Goal: Find specific page/section: Find specific page/section

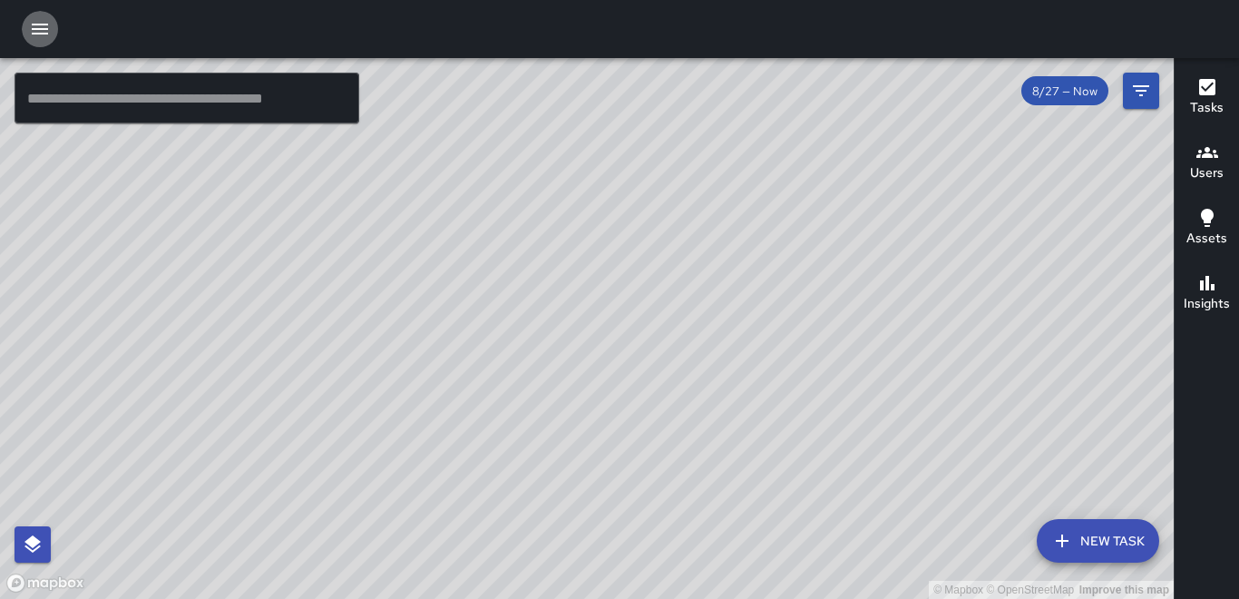
click at [36, 21] on icon "button" at bounding box center [40, 29] width 22 height 22
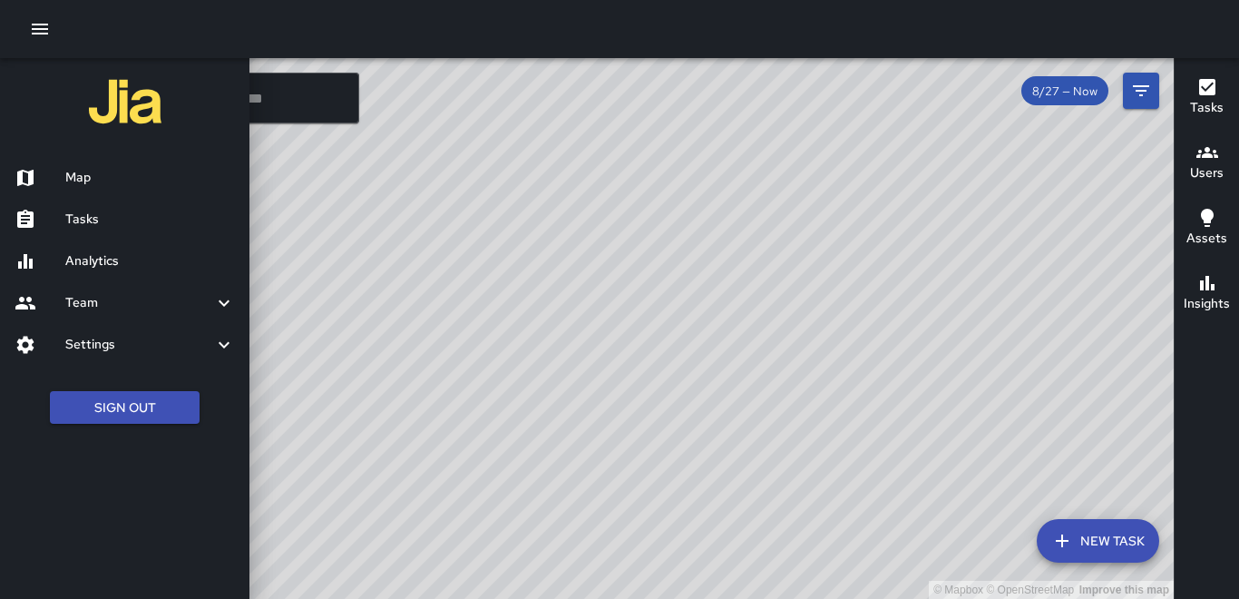
click at [106, 217] on h6 "Tasks" at bounding box center [150, 220] width 170 height 20
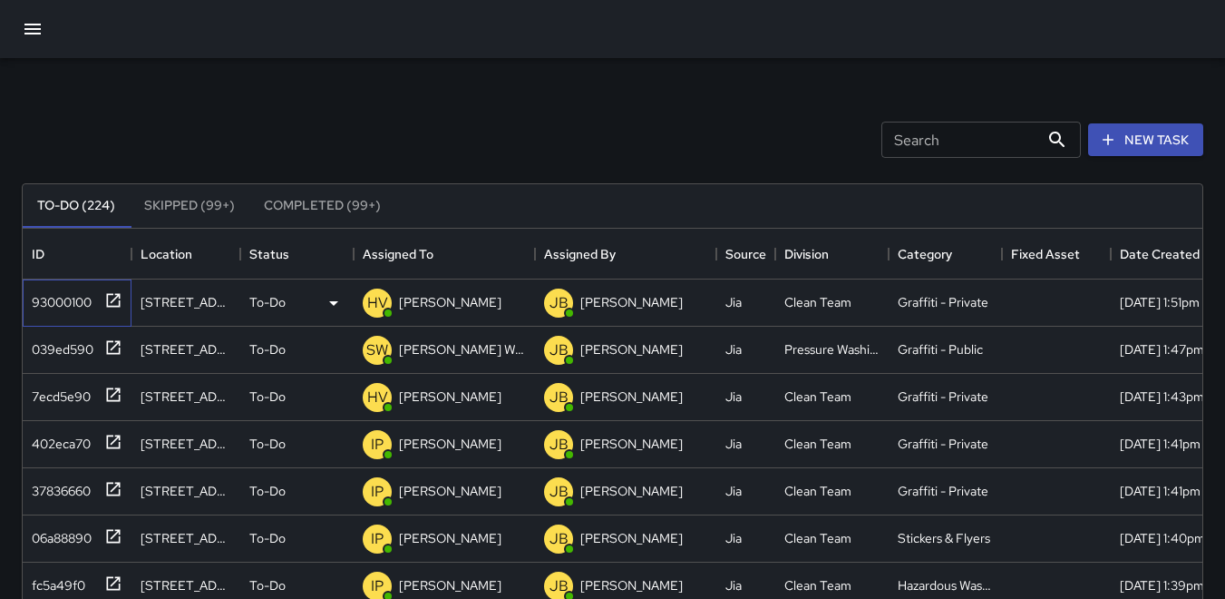
click at [57, 295] on div "93000100" at bounding box center [57, 298] width 67 height 25
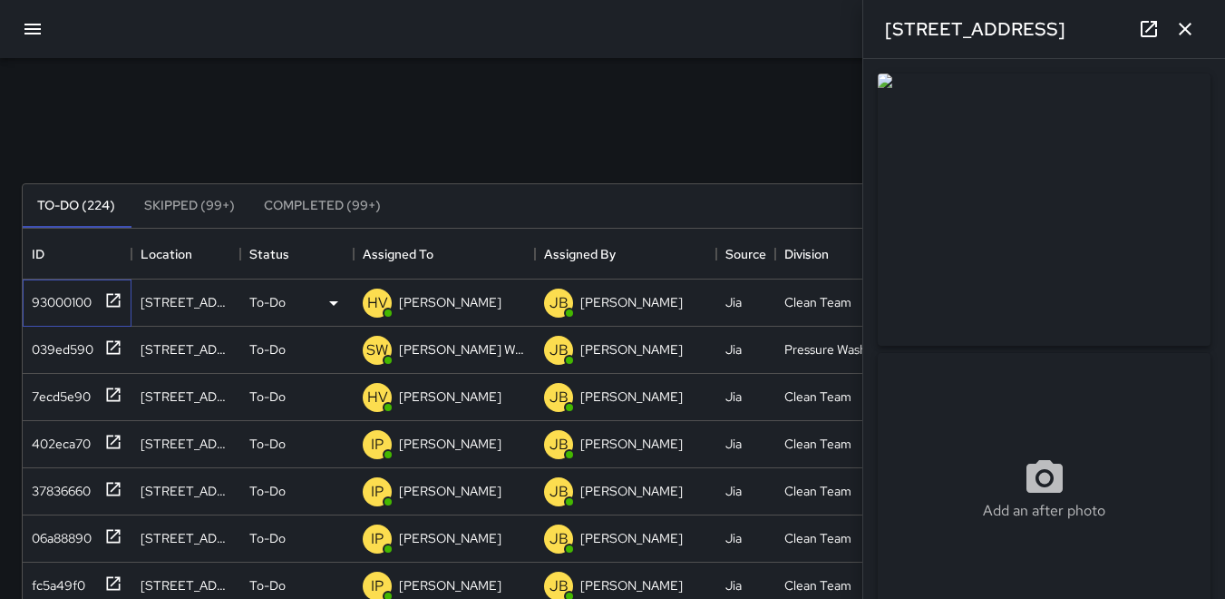
type input "**********"
click at [1189, 29] on icon "button" at bounding box center [1186, 29] width 22 height 22
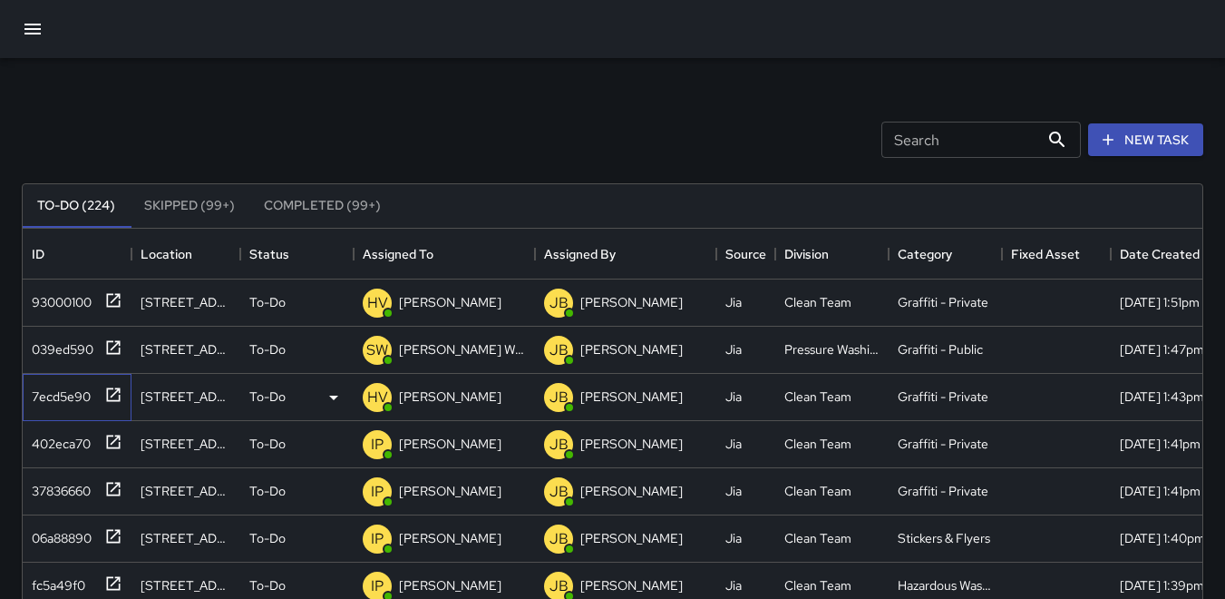
click at [42, 389] on div "7ecd5e90" at bounding box center [57, 392] width 66 height 25
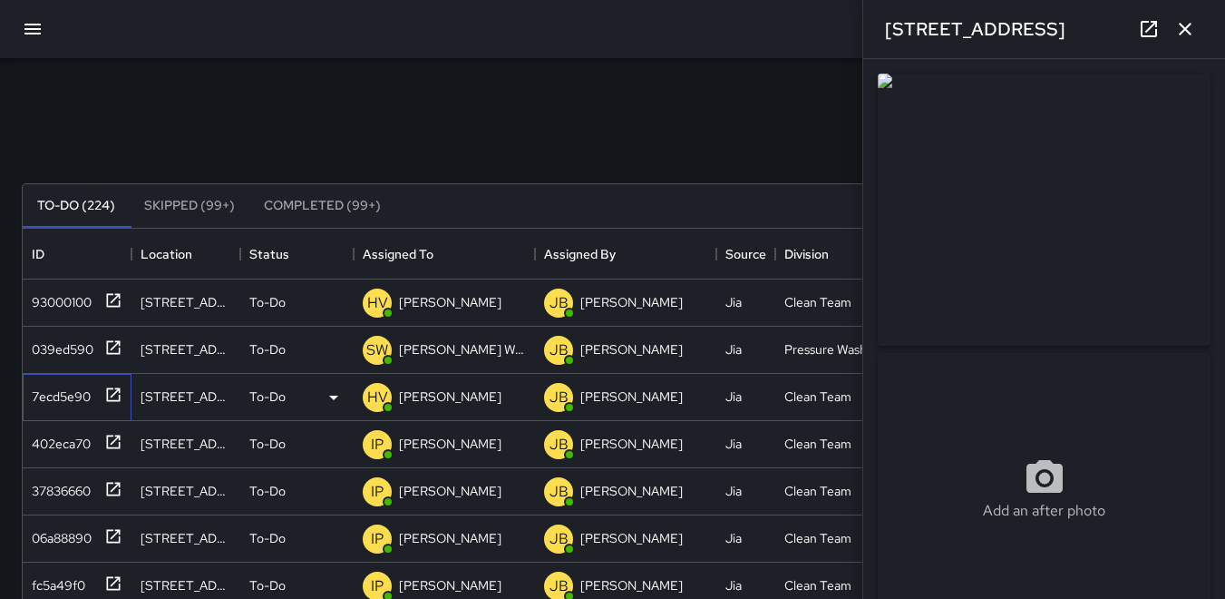
type input "**********"
click at [711, 122] on div "Search Search New Task" at bounding box center [612, 140] width 1189 height 94
click at [85, 335] on div "039ed590" at bounding box center [58, 345] width 69 height 25
click at [85, 386] on div "7ecd5e90" at bounding box center [57, 392] width 66 height 25
type input "**********"
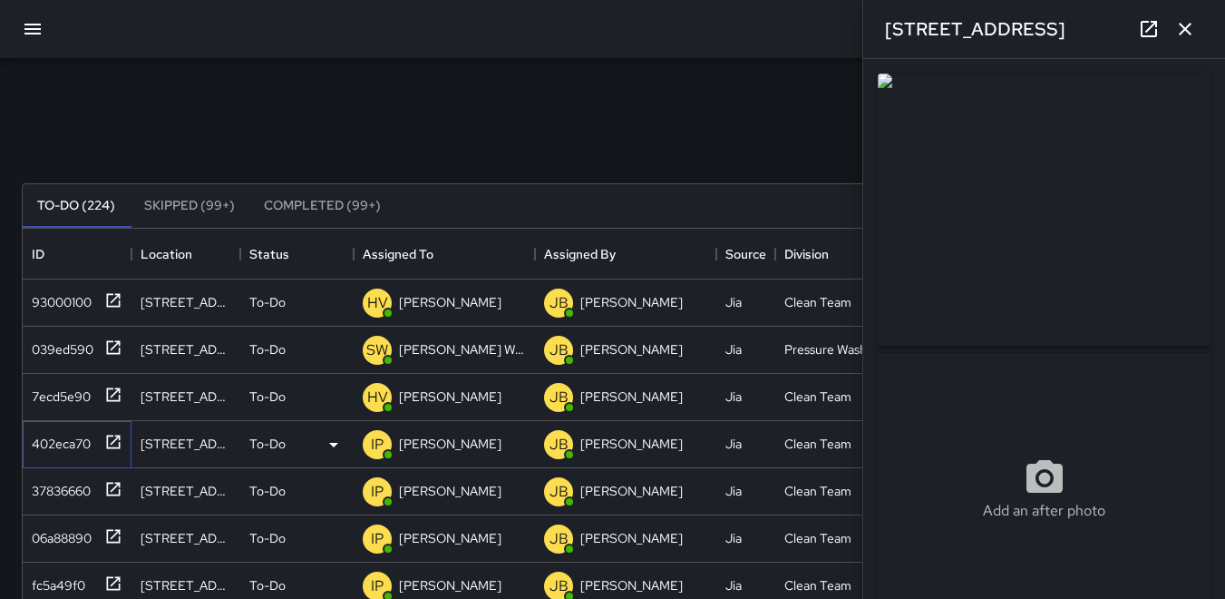
click at [63, 438] on div "402eca70" at bounding box center [57, 439] width 66 height 25
click at [87, 488] on div "37836660" at bounding box center [57, 486] width 66 height 25
click at [58, 490] on div "37836660" at bounding box center [57, 486] width 66 height 25
click at [72, 533] on div "06a88890" at bounding box center [57, 534] width 67 height 25
drag, startPoint x: 52, startPoint y: 566, endPoint x: 75, endPoint y: 552, distance: 27.2
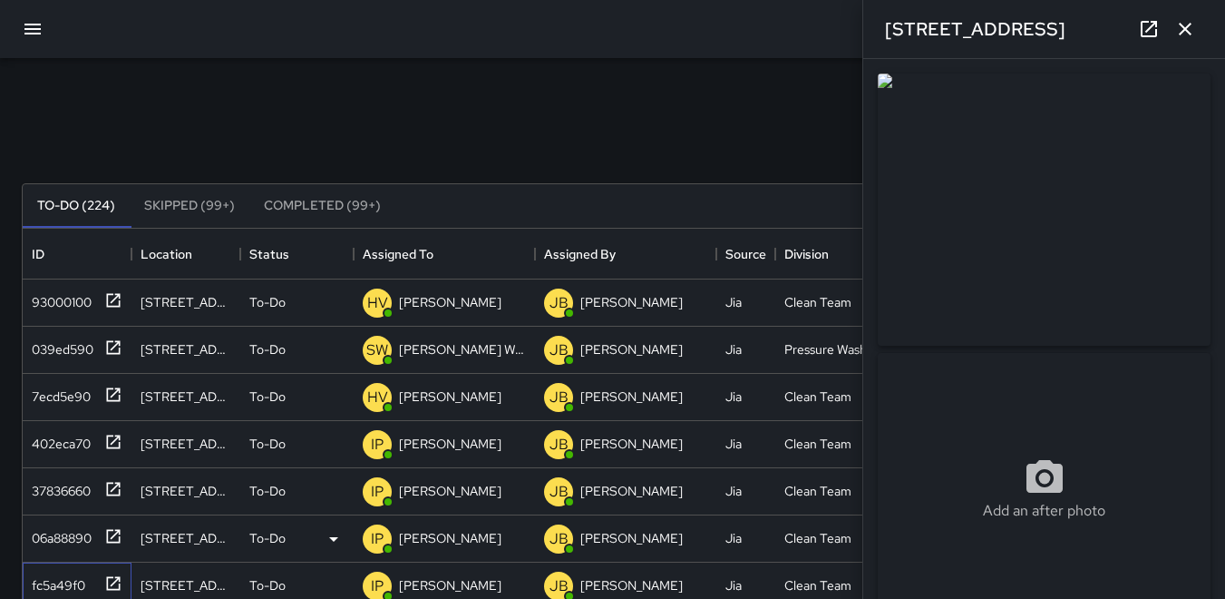
click at [53, 567] on div "fc5a49f0" at bounding box center [73, 582] width 98 height 30
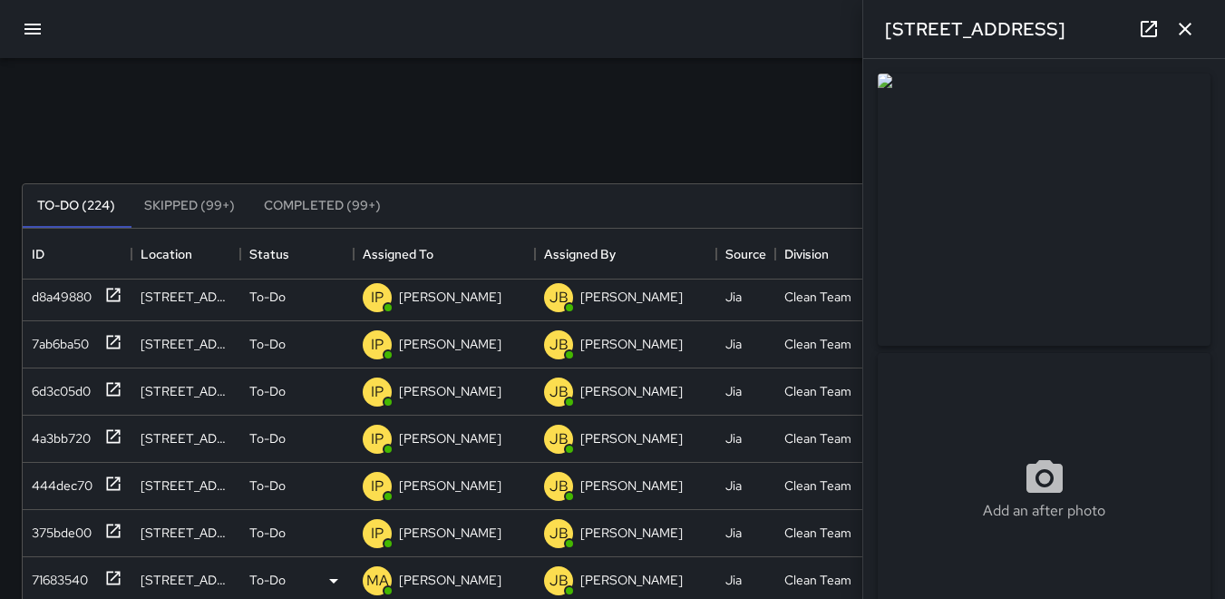
scroll to position [363, 0]
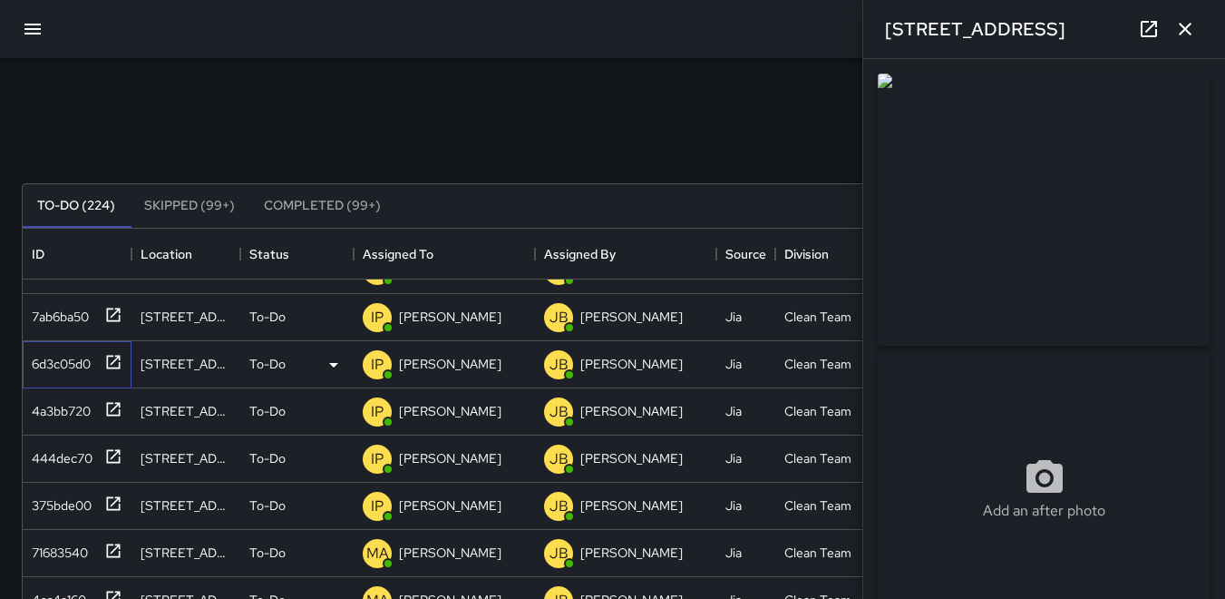
click at [75, 356] on div "6d3c05d0" at bounding box center [57, 359] width 66 height 25
click at [81, 418] on div "4a3bb720" at bounding box center [57, 407] width 66 height 25
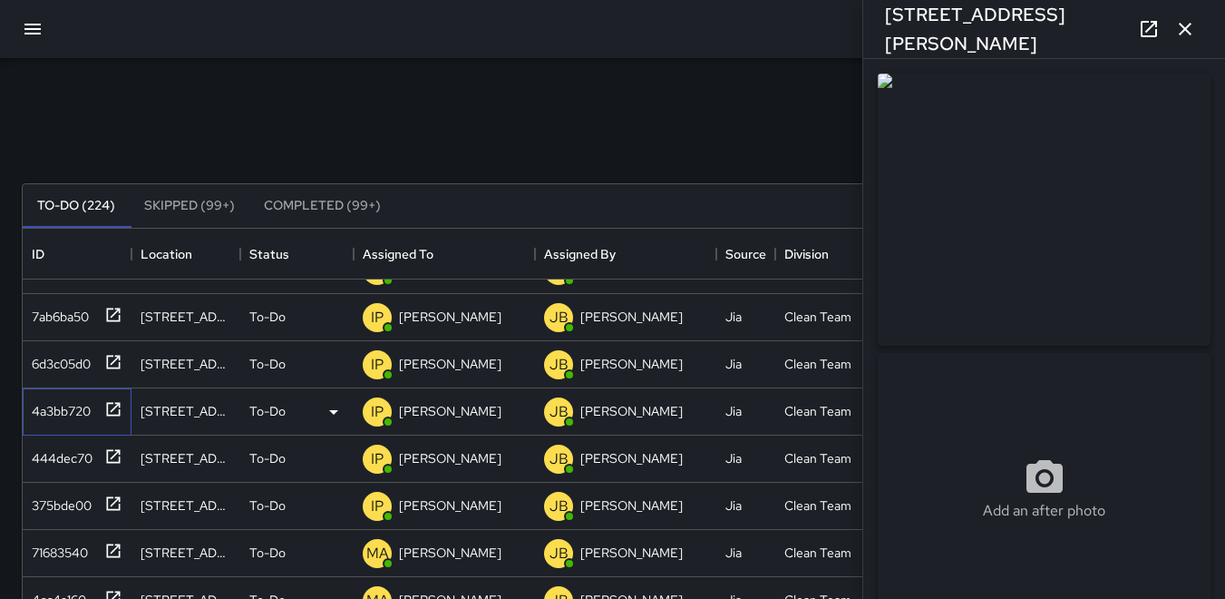
type input "**********"
click at [73, 463] on div "444dec70" at bounding box center [58, 454] width 68 height 25
type input "**********"
click at [73, 480] on div "444dec70" at bounding box center [77, 458] width 109 height 47
click at [71, 495] on div "375bde00" at bounding box center [57, 501] width 67 height 25
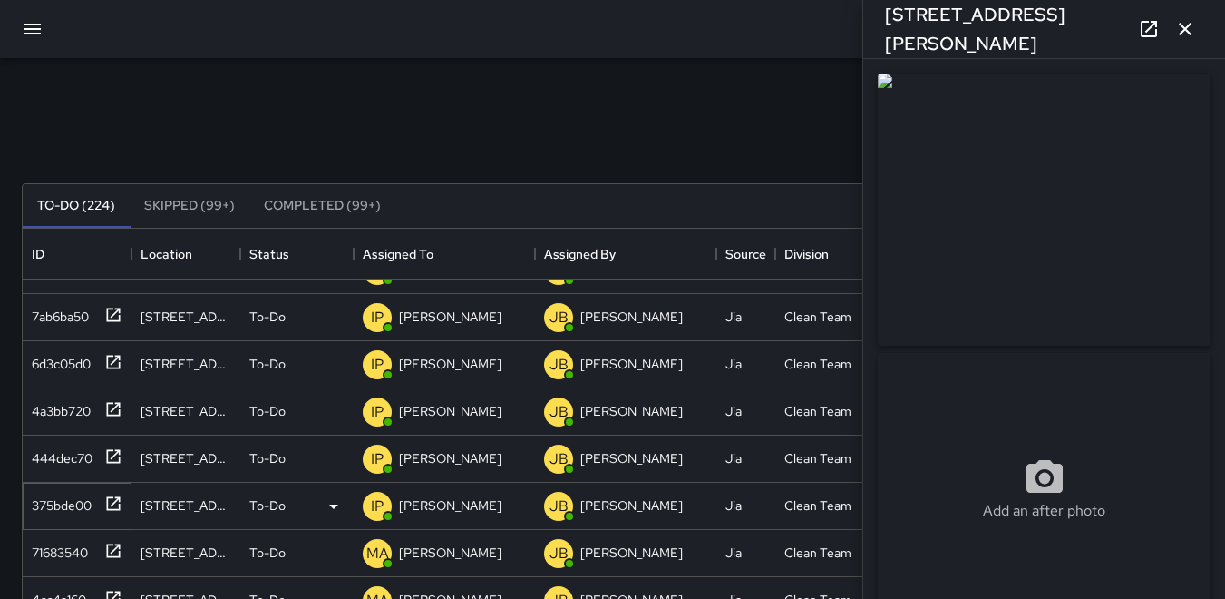
type input "**********"
click at [69, 539] on div "71683540" at bounding box center [55, 548] width 63 height 25
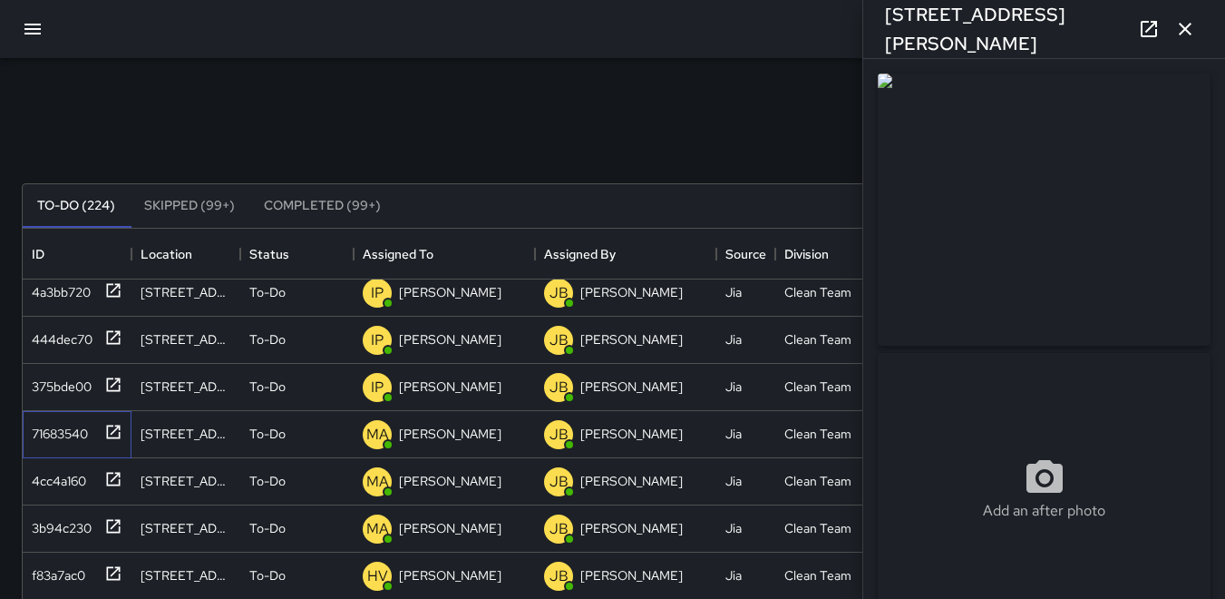
scroll to position [544, 0]
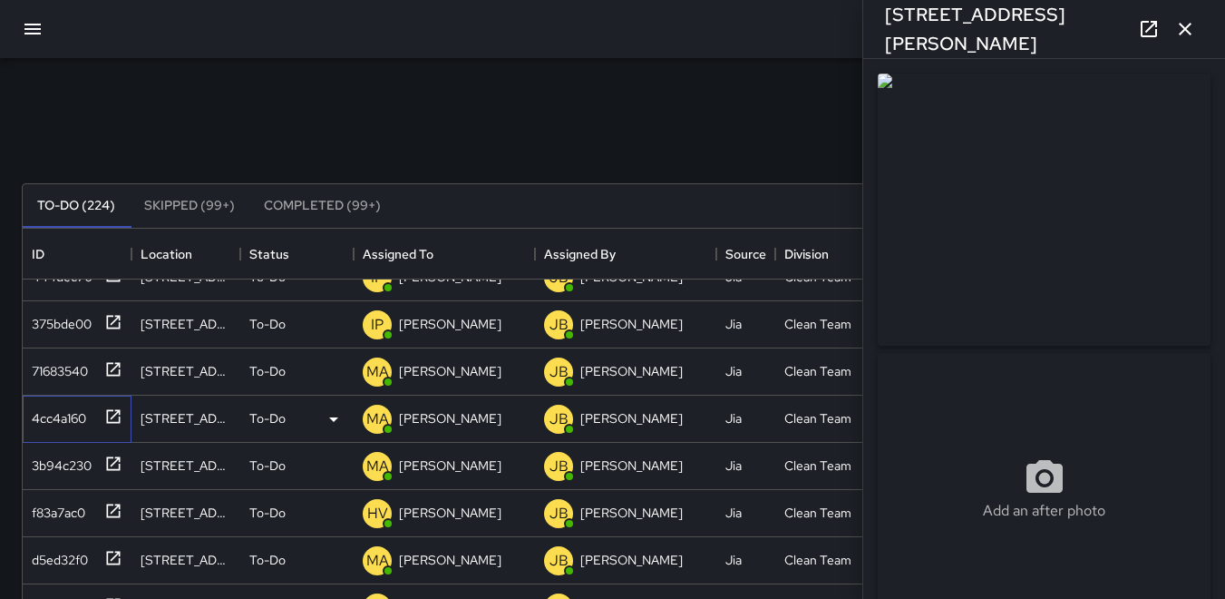
click at [74, 415] on div "4cc4a160" at bounding box center [55, 414] width 62 height 25
click at [48, 471] on div "3b94c230" at bounding box center [57, 461] width 67 height 25
click at [1192, 20] on icon "button" at bounding box center [1186, 29] width 22 height 22
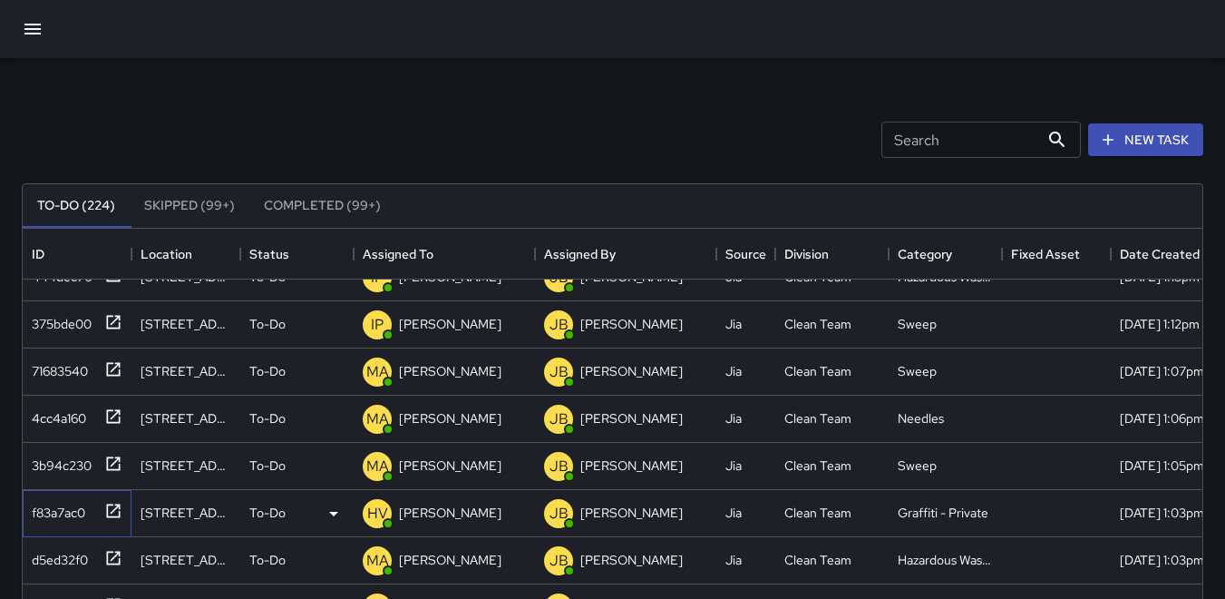
click at [61, 516] on div "f83a7ac0" at bounding box center [54, 508] width 61 height 25
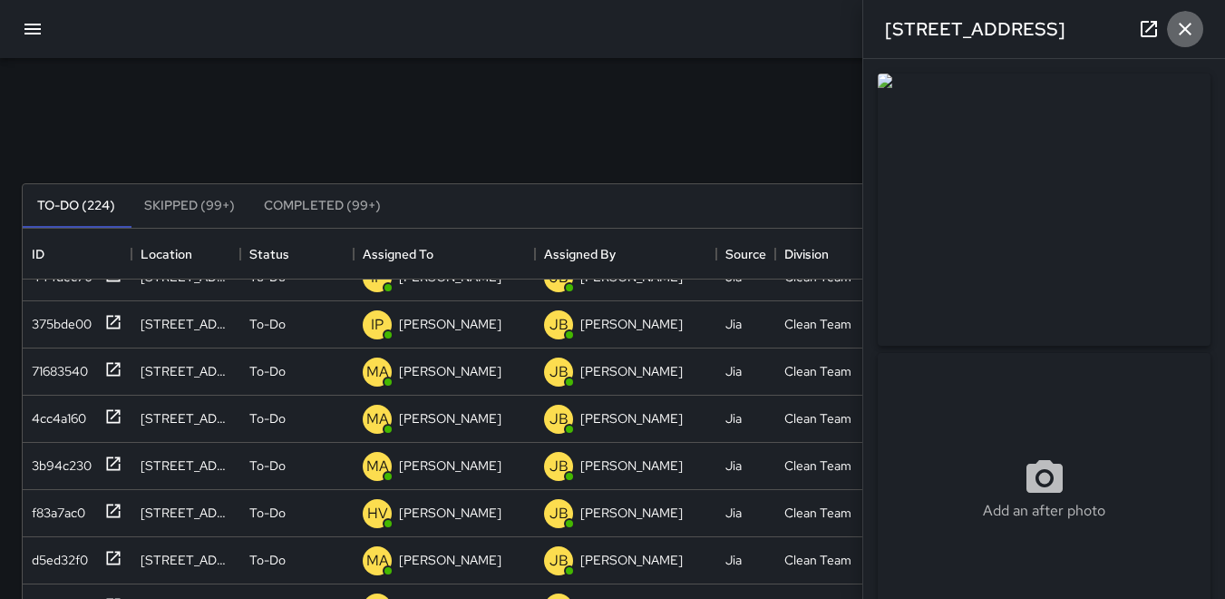
click at [1187, 28] on icon "button" at bounding box center [1185, 29] width 13 height 13
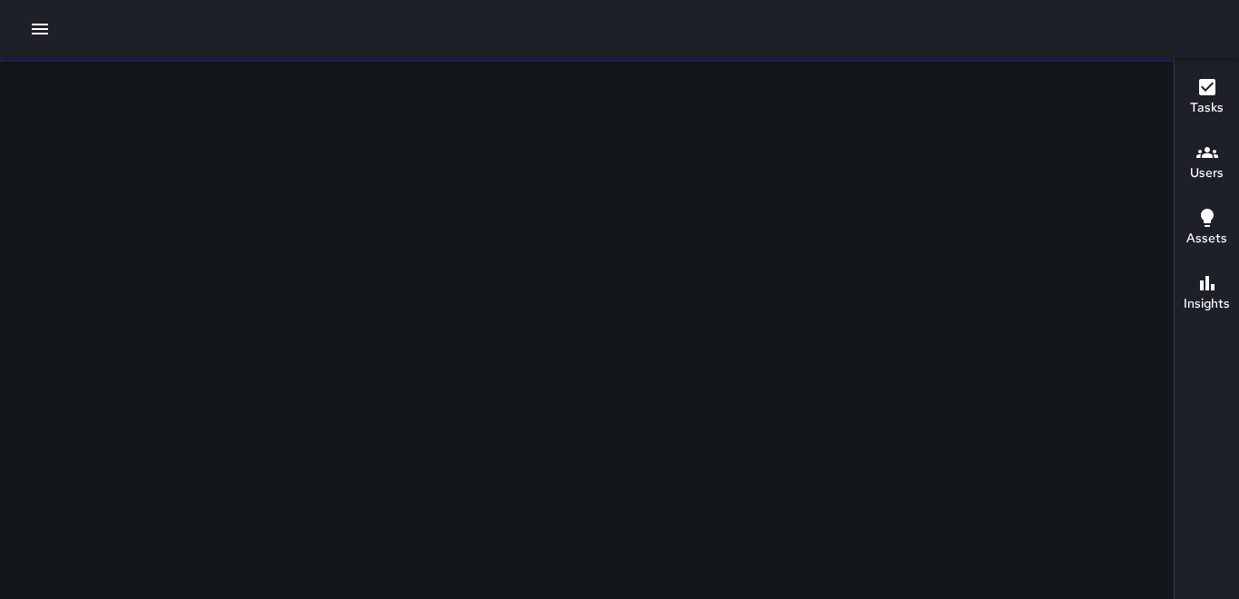
click at [41, 34] on icon "button" at bounding box center [40, 29] width 16 height 11
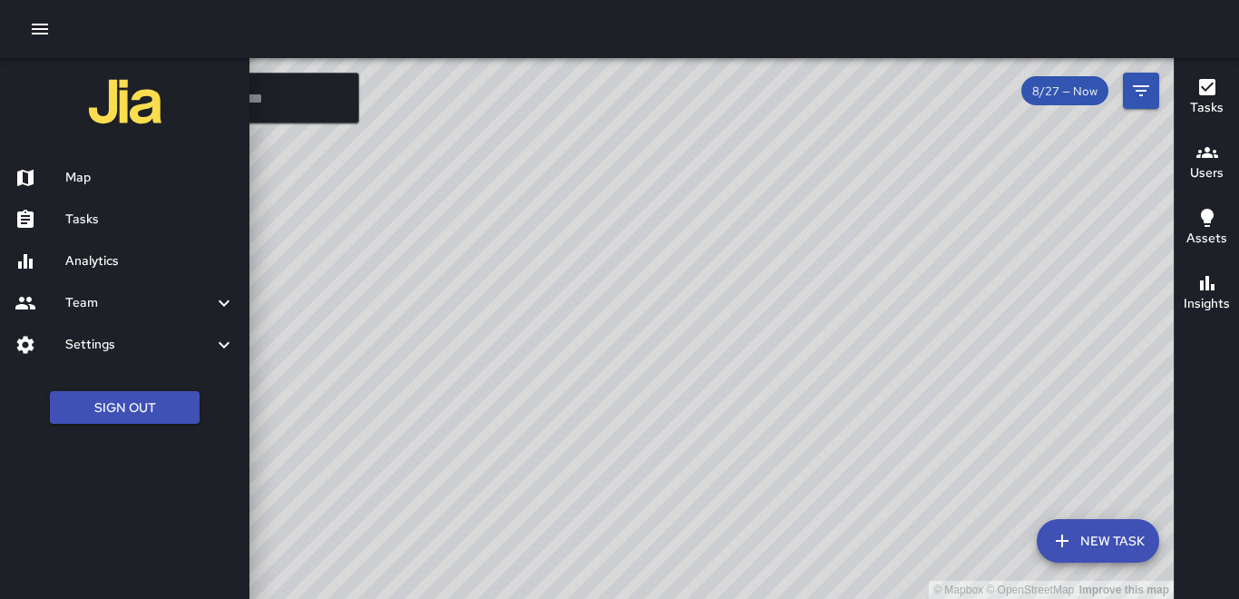
click at [1224, 180] on button "Users" at bounding box center [1207, 163] width 64 height 65
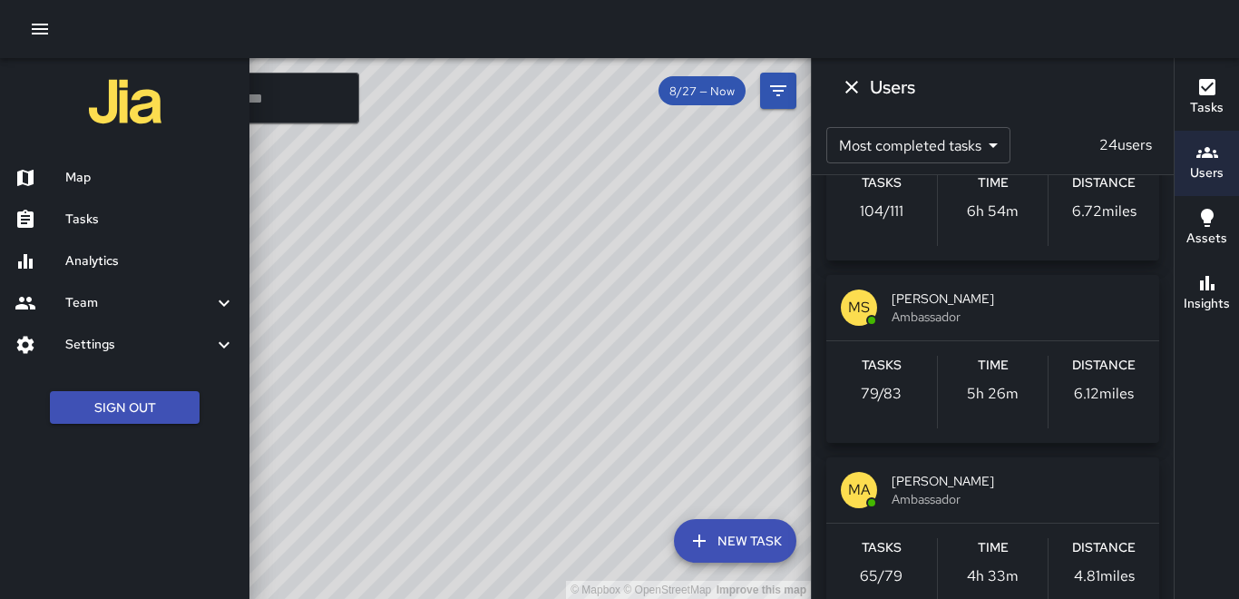
scroll to position [91, 0]
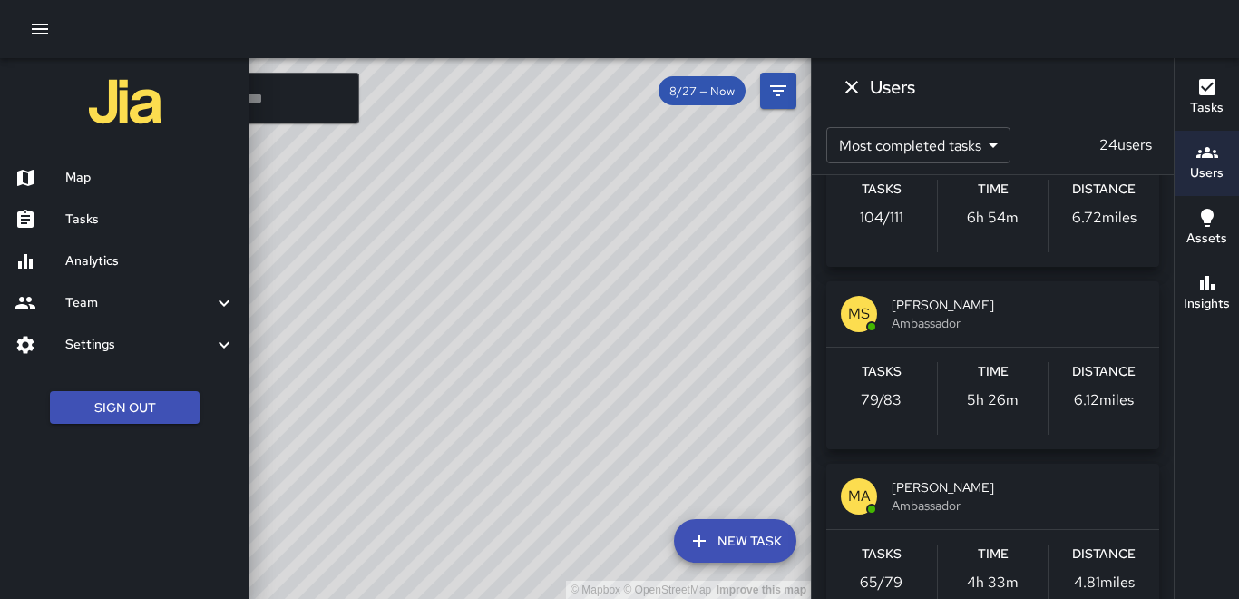
click at [1095, 407] on p "6.12 miles" at bounding box center [1104, 400] width 60 height 22
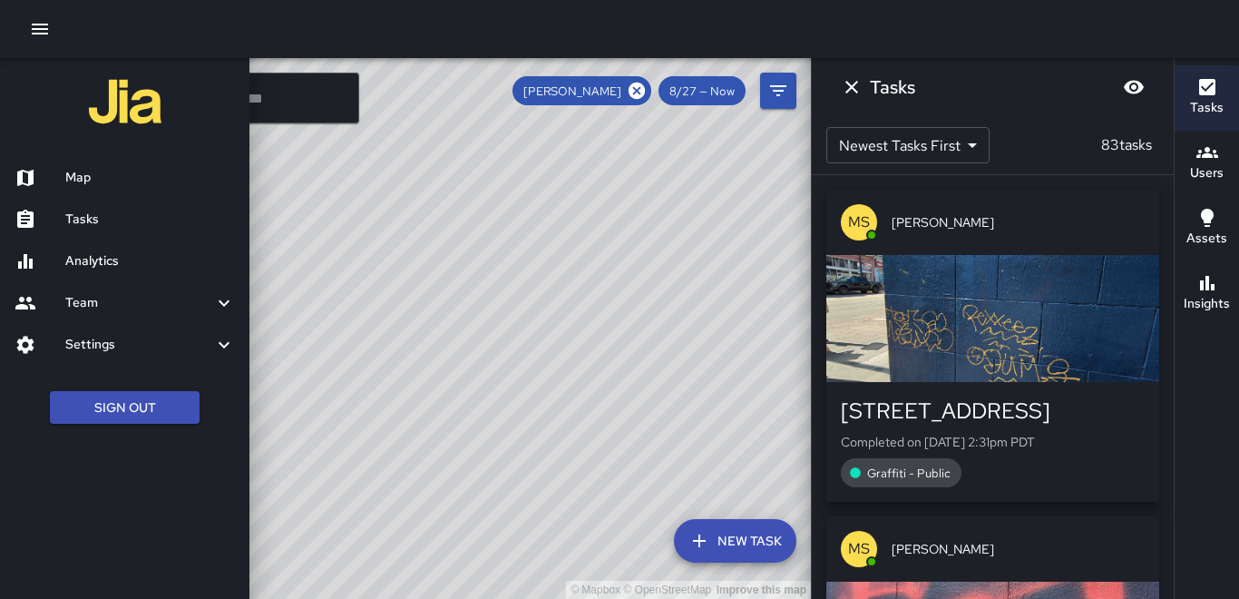
scroll to position [0, 0]
click at [1033, 342] on div "button" at bounding box center [992, 318] width 333 height 127
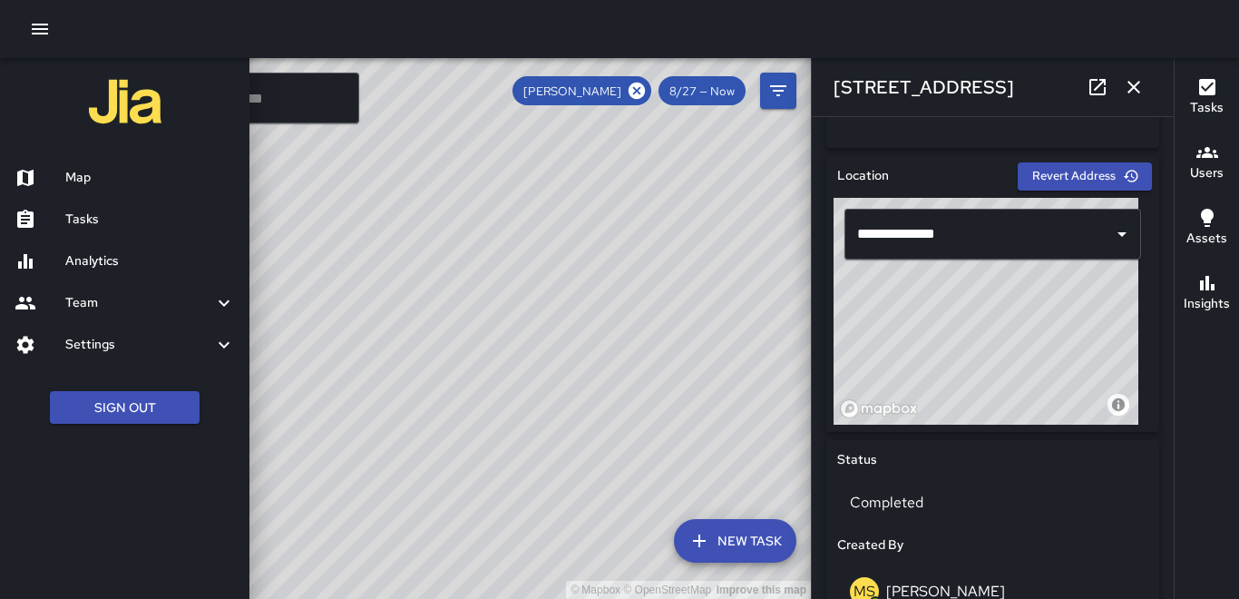
scroll to position [635, 0]
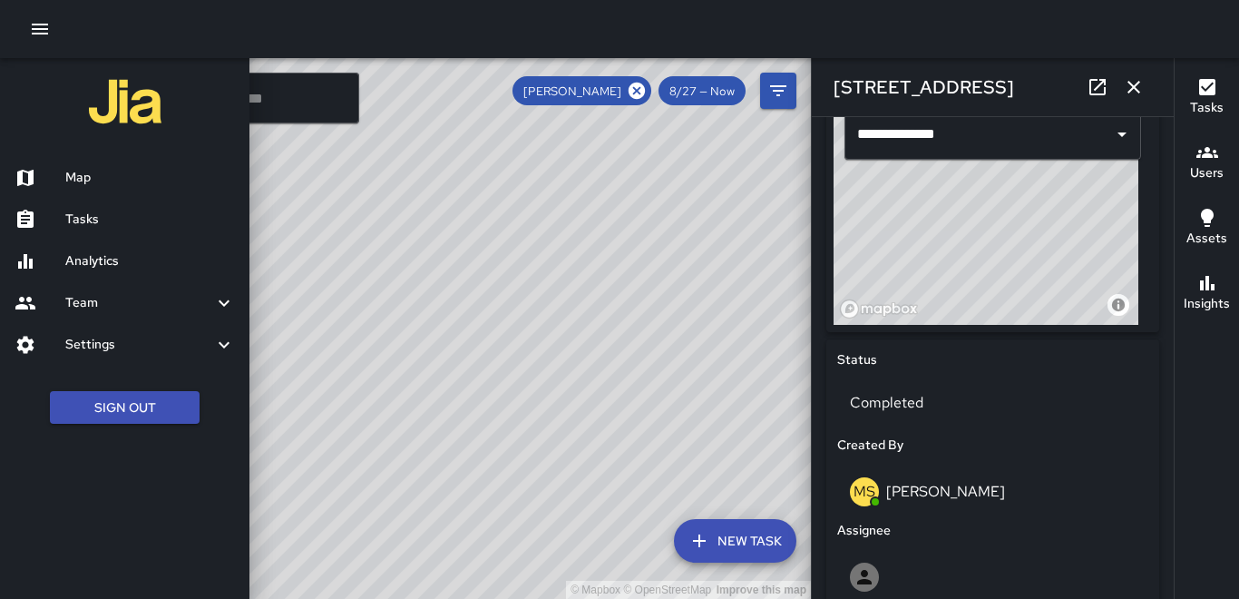
click at [1135, 101] on button "button" at bounding box center [1134, 87] width 36 height 36
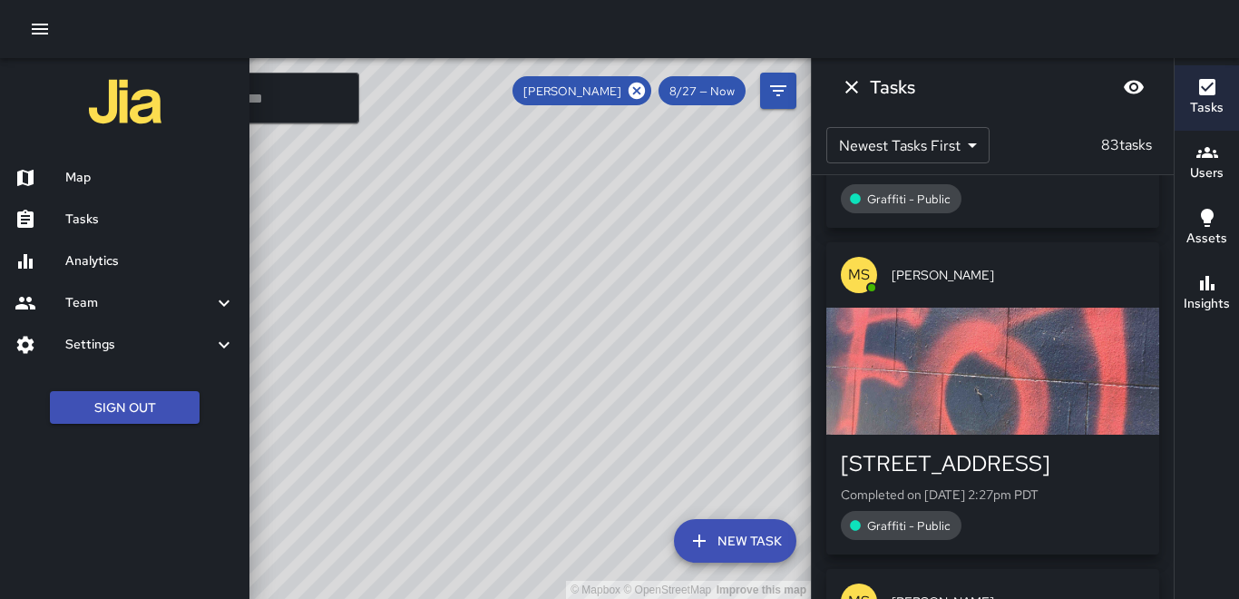
scroll to position [272, 0]
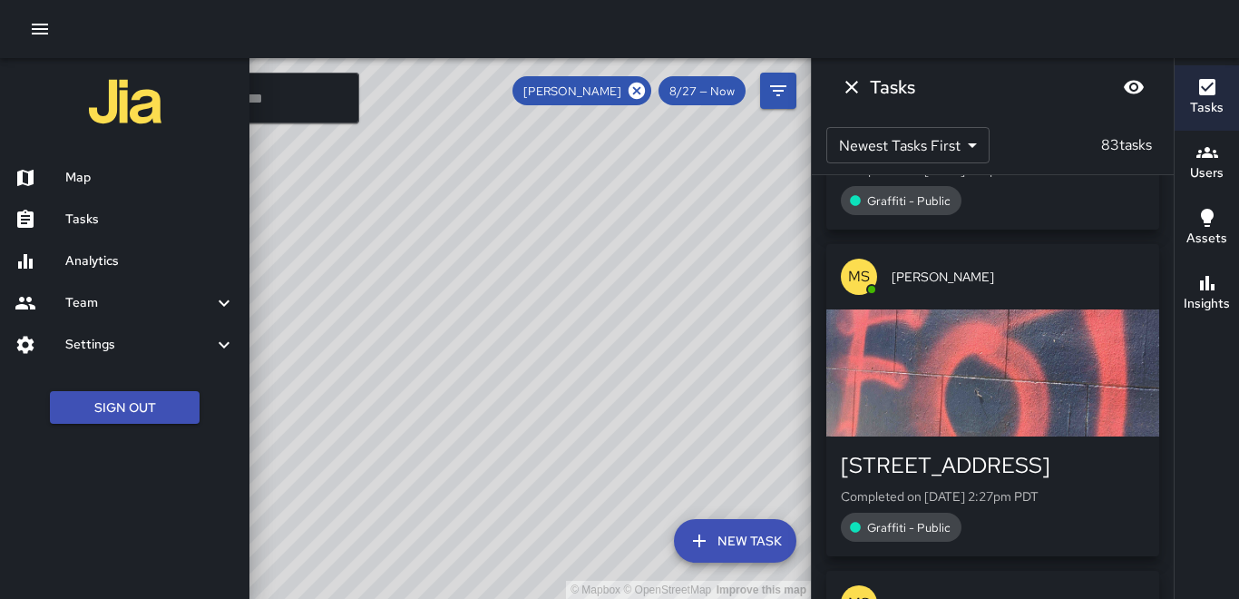
click at [1009, 358] on div "button" at bounding box center [992, 372] width 333 height 127
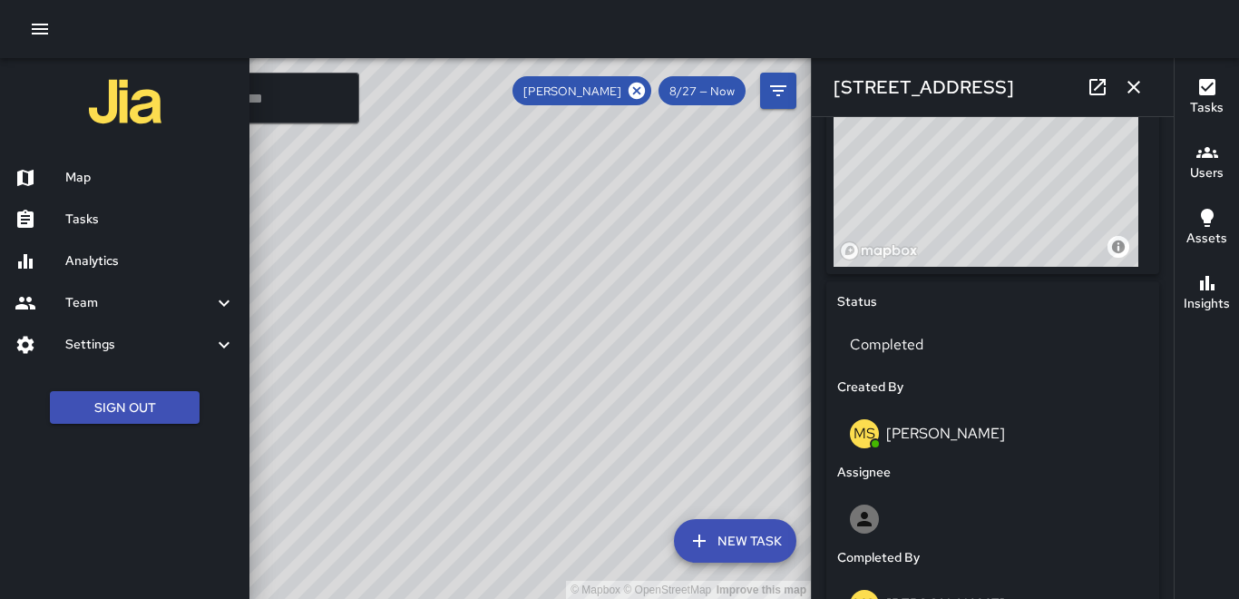
scroll to position [726, 0]
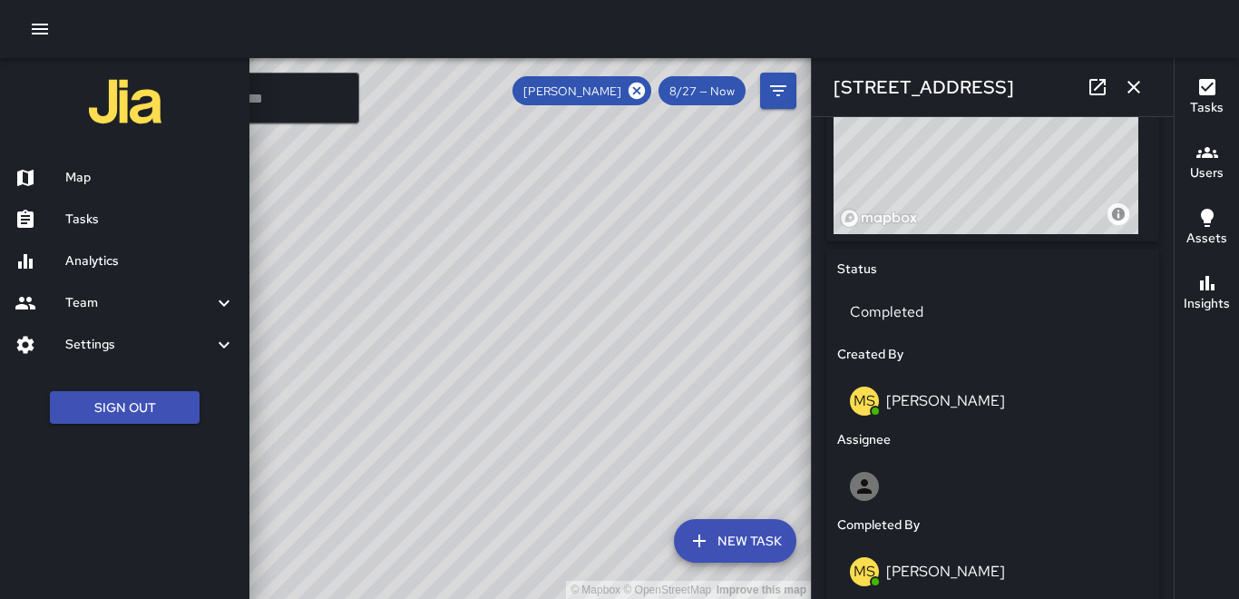
click at [1133, 86] on icon "button" at bounding box center [1133, 87] width 13 height 13
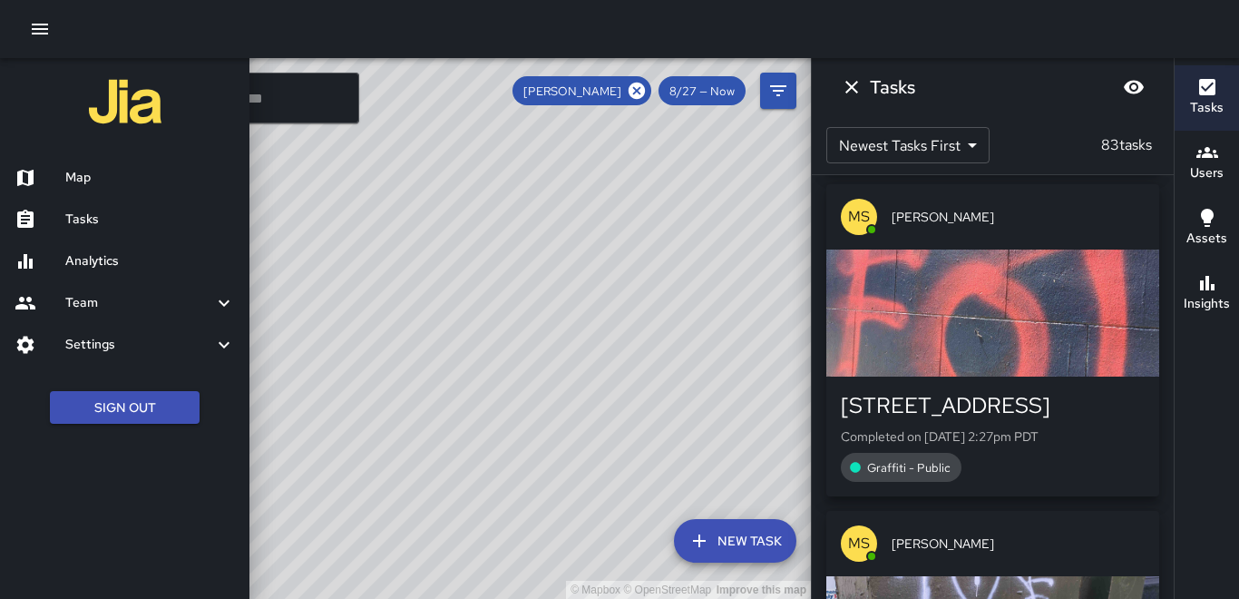
scroll to position [363, 0]
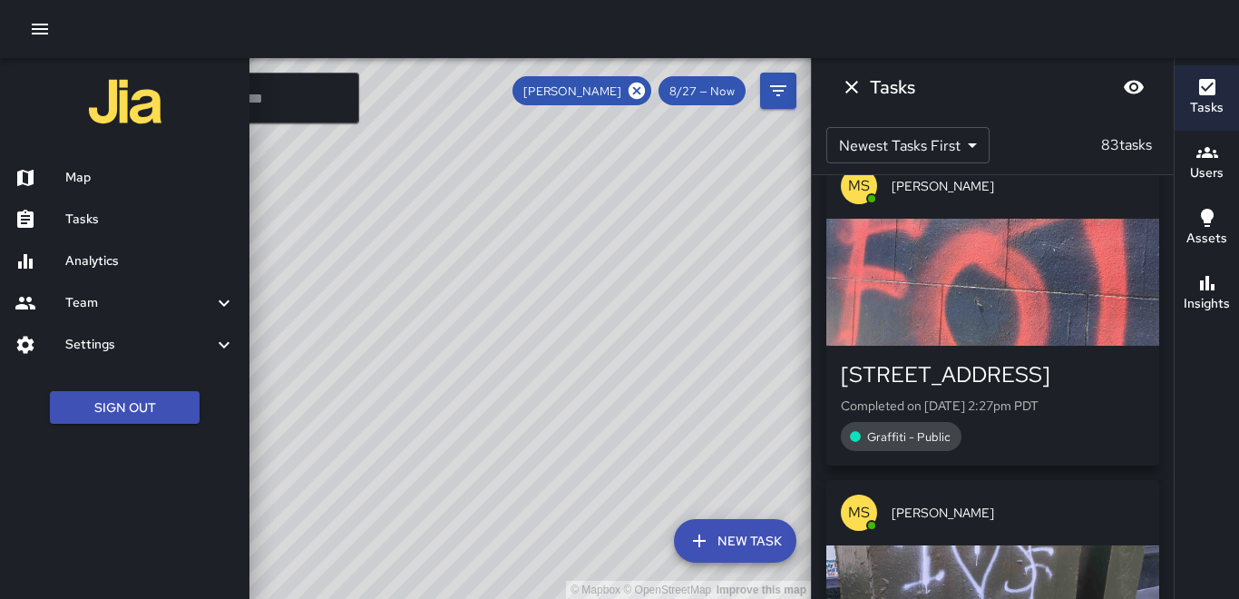
click at [971, 320] on div "button" at bounding box center [992, 282] width 333 height 127
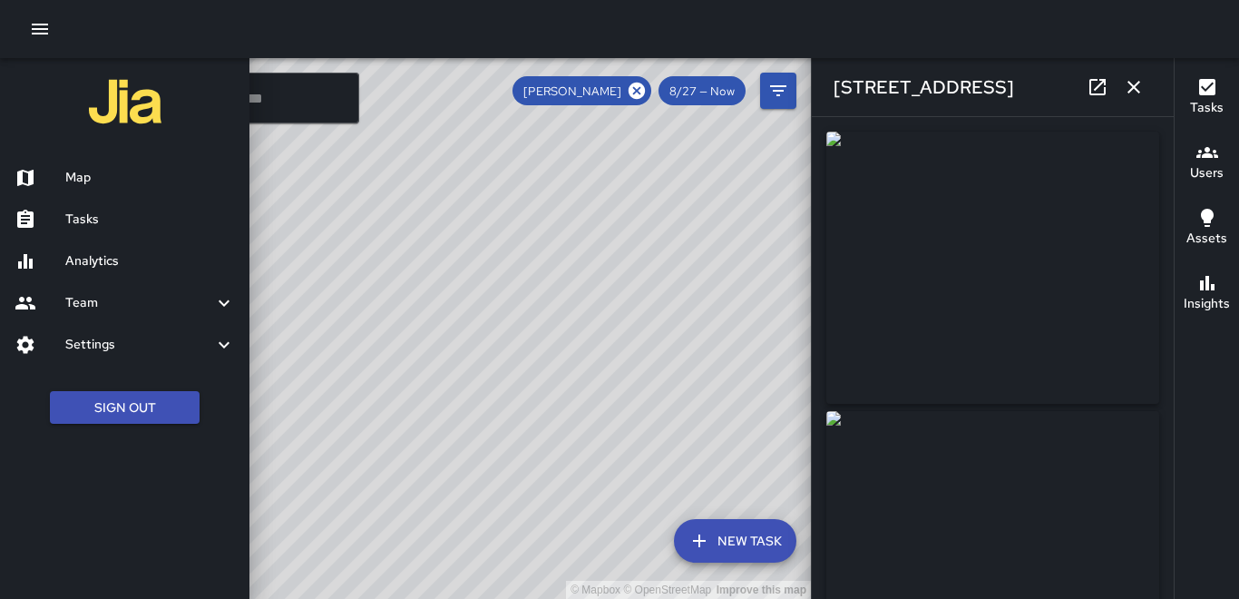
type input "**********"
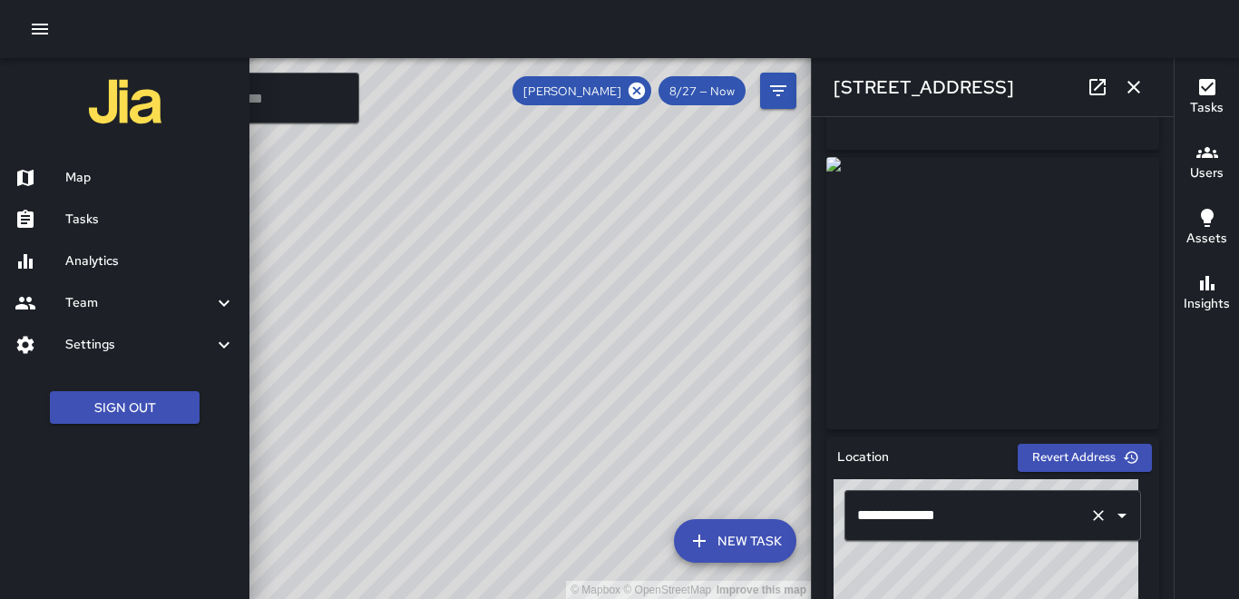
scroll to position [0, 0]
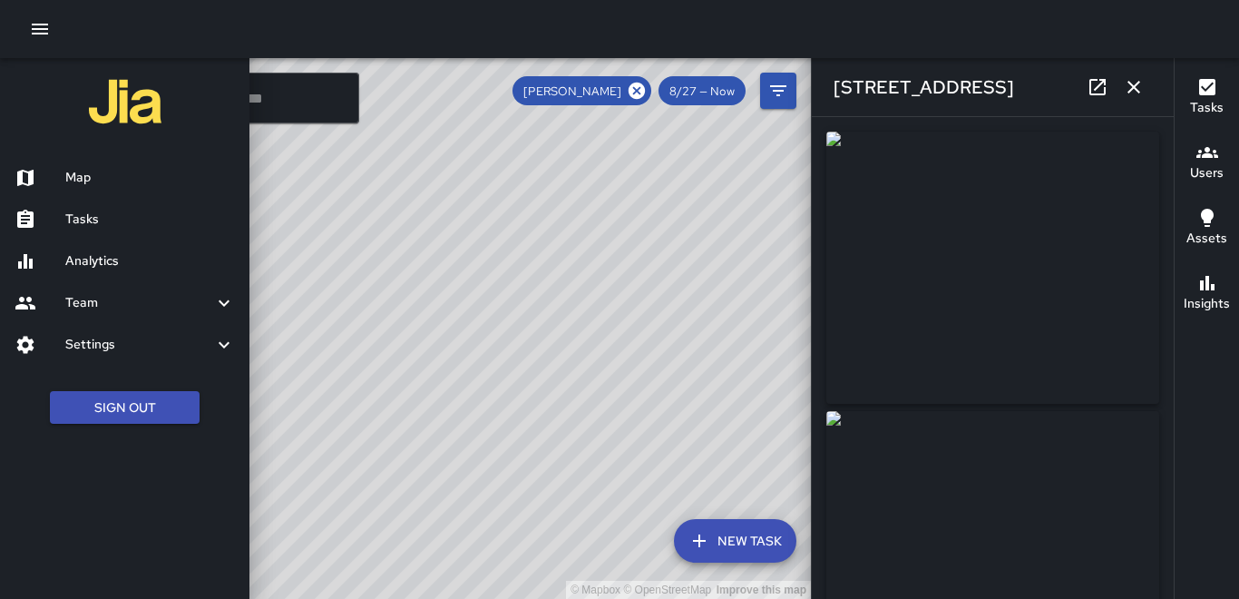
click at [1136, 90] on icon "button" at bounding box center [1133, 87] width 13 height 13
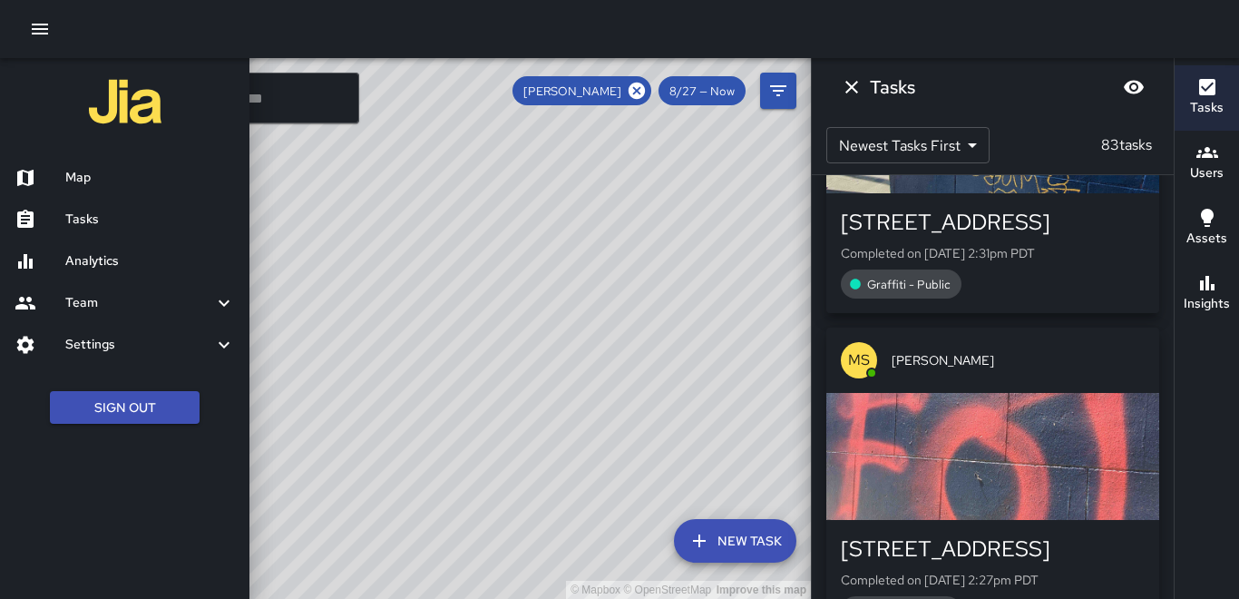
scroll to position [181, 0]
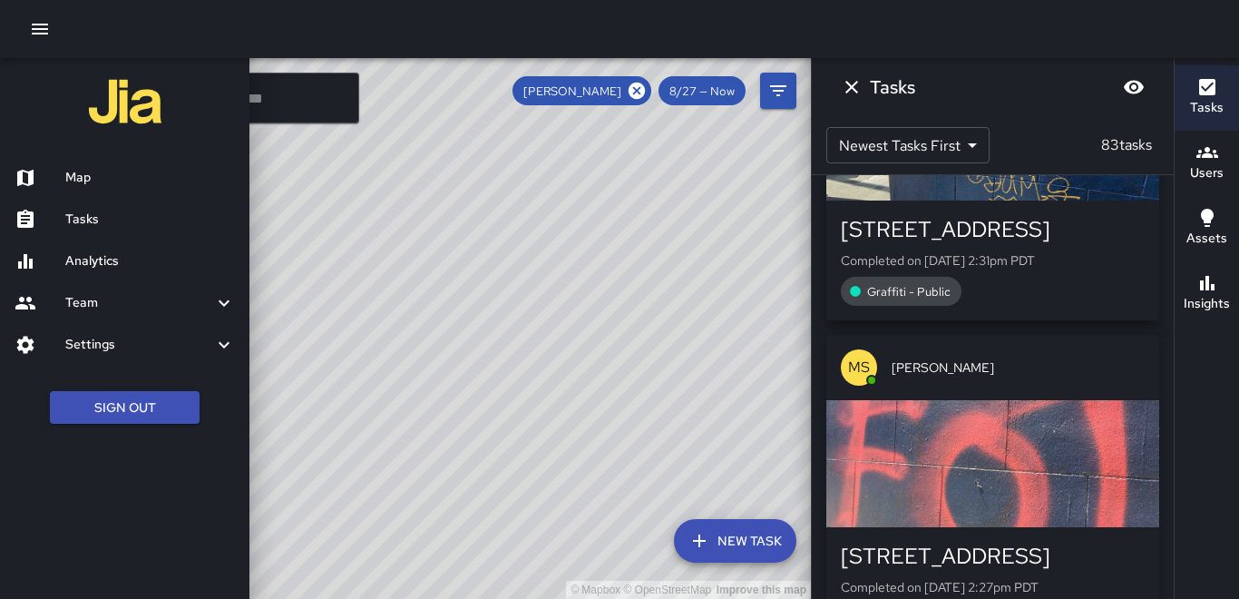
click at [844, 85] on icon "Dismiss" at bounding box center [852, 87] width 22 height 22
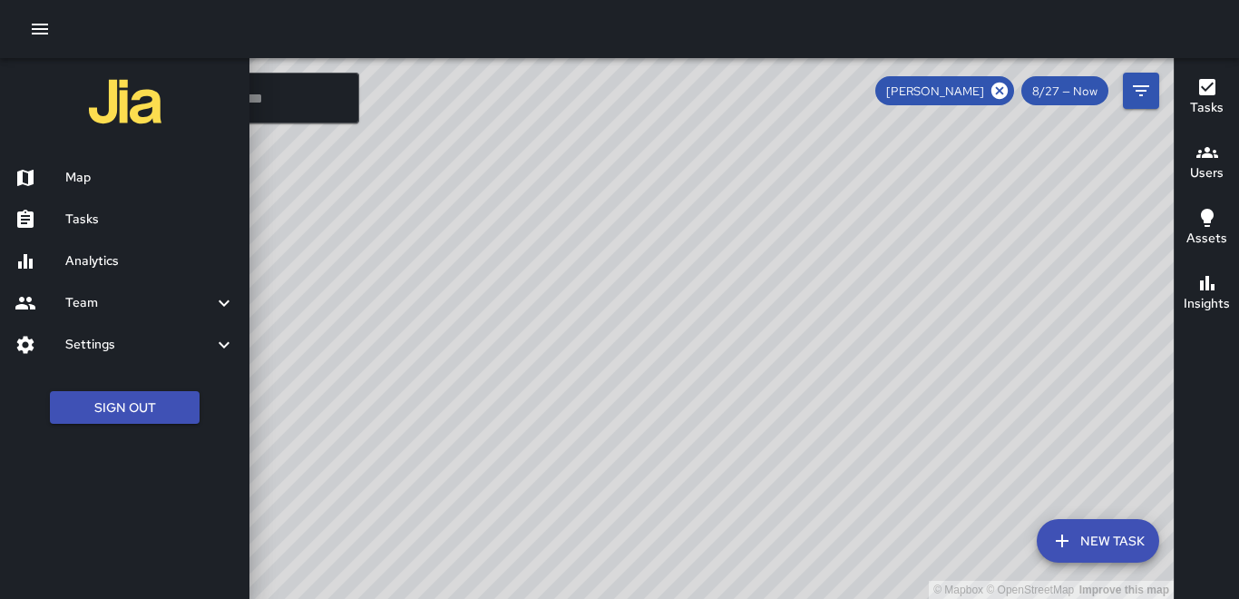
click at [1000, 83] on div at bounding box center [619, 299] width 1239 height 599
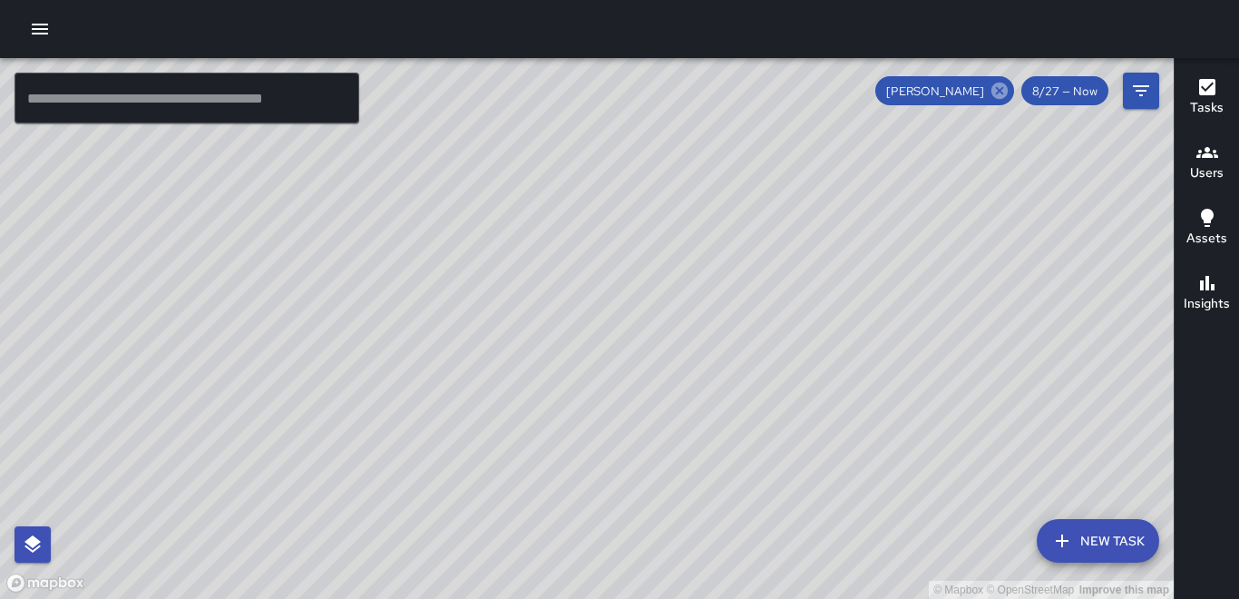
click at [1002, 89] on icon at bounding box center [1000, 91] width 20 height 20
click at [1193, 162] on div "Users" at bounding box center [1207, 162] width 34 height 42
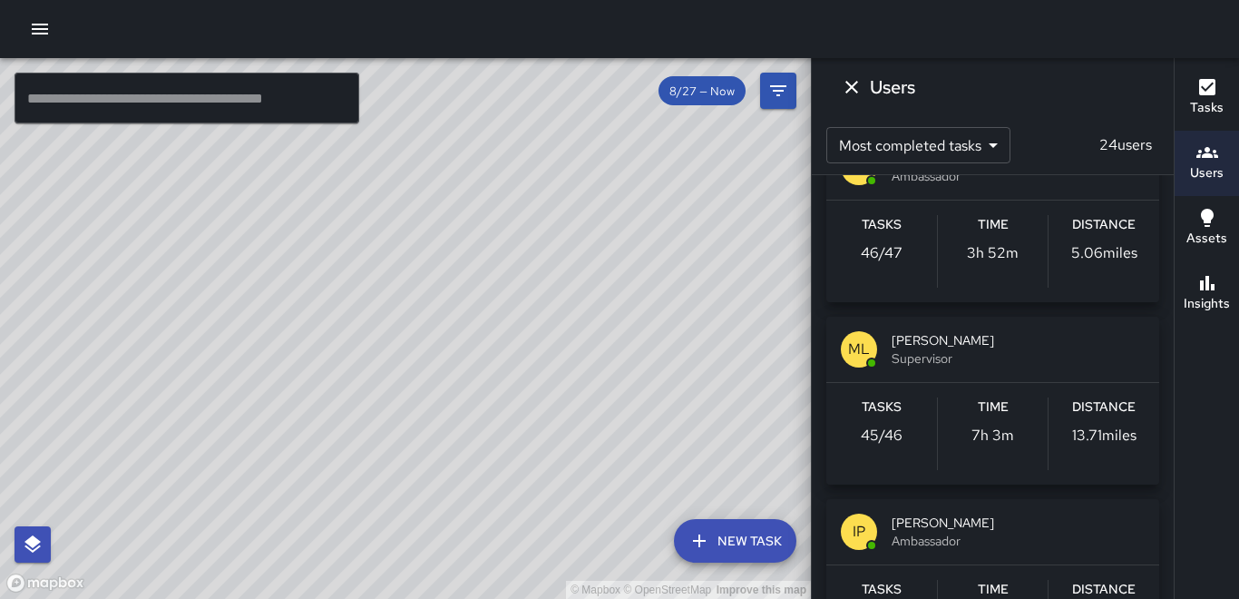
scroll to position [635, 0]
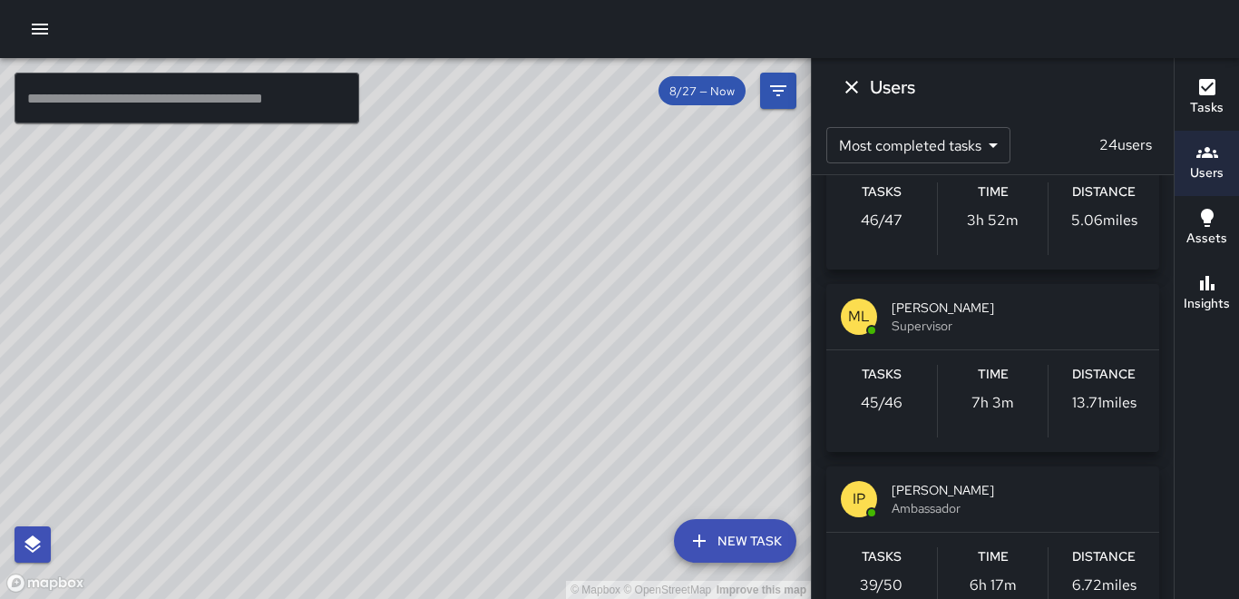
click at [1103, 376] on h6 "Distance" at bounding box center [1103, 375] width 63 height 20
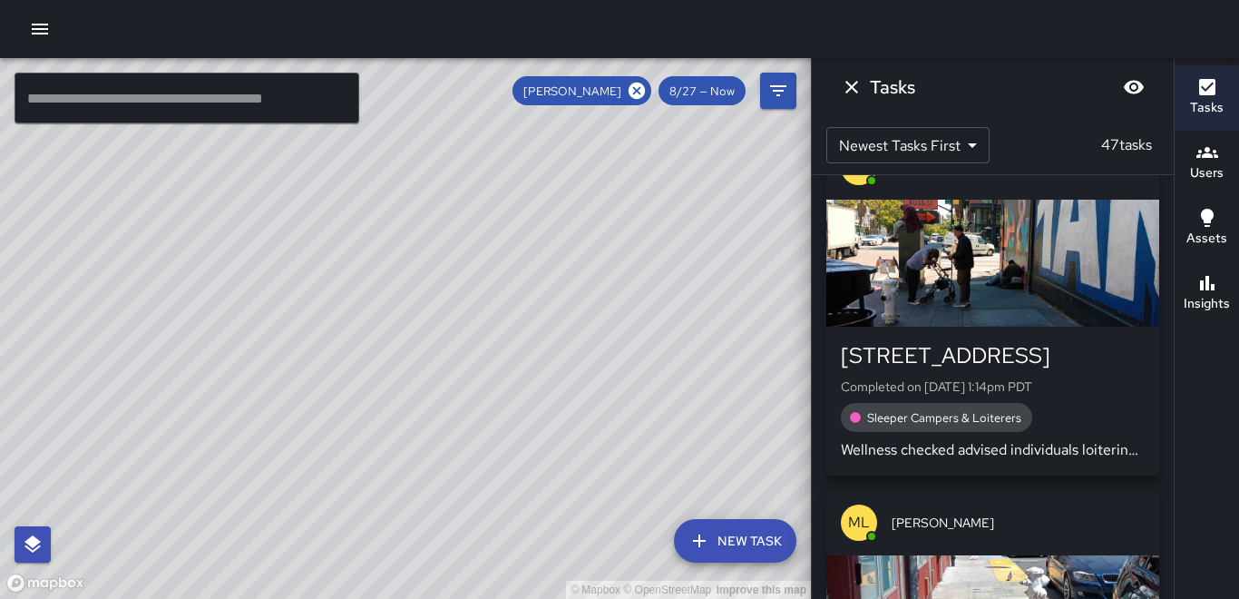
scroll to position [2086, 0]
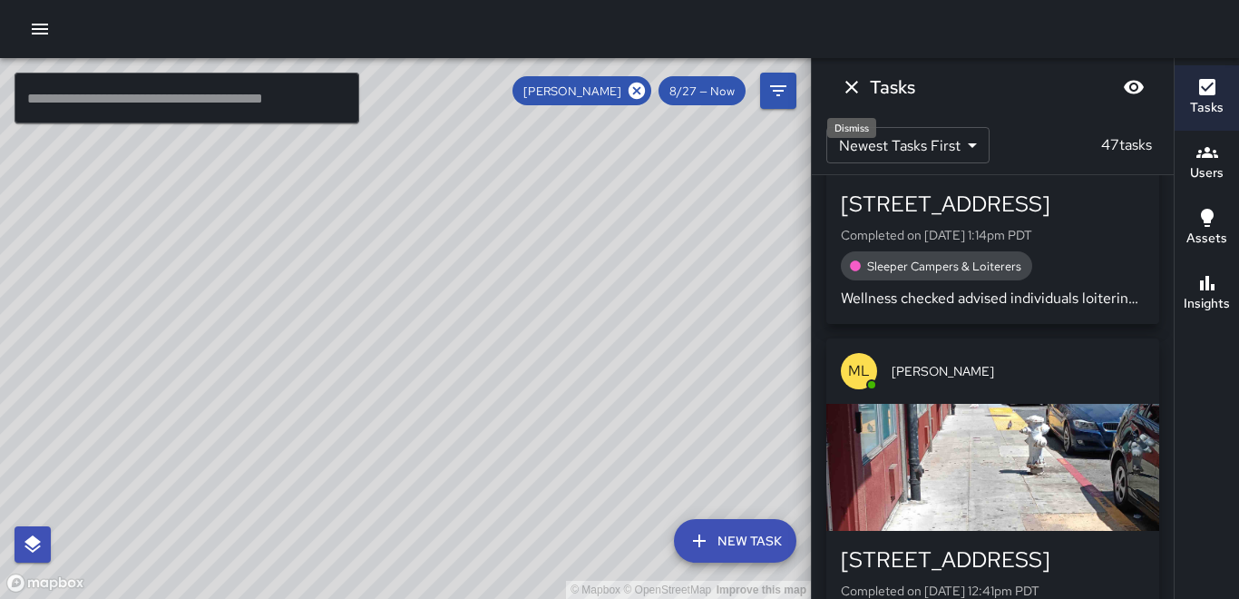
click at [852, 90] on icon "Dismiss" at bounding box center [852, 87] width 22 height 22
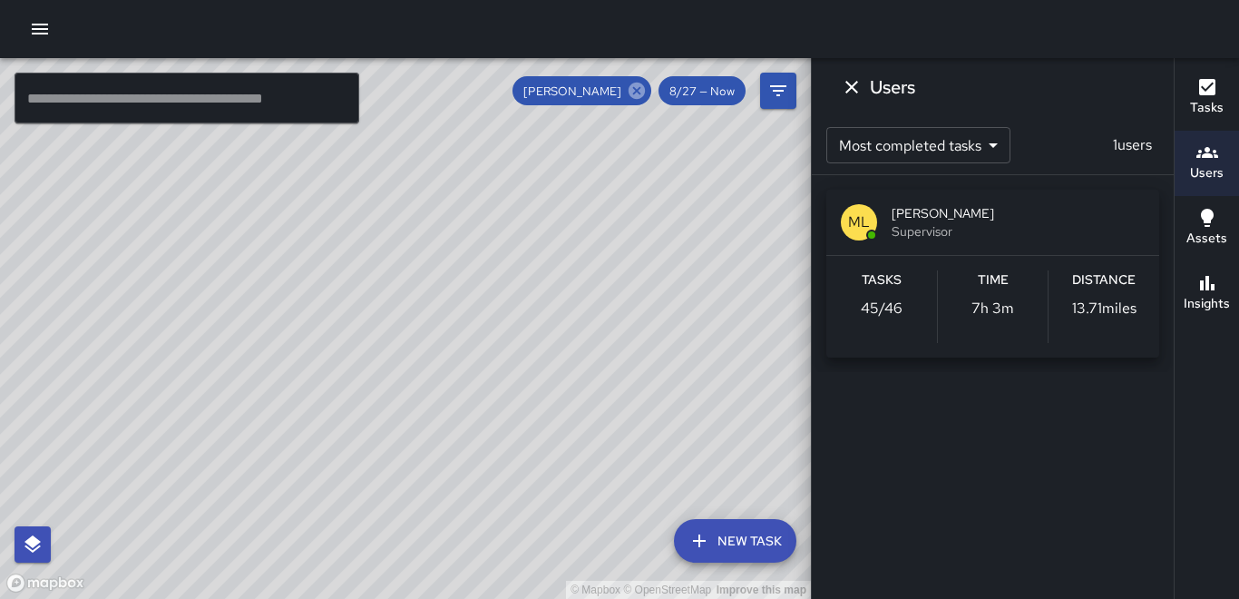
click at [636, 93] on icon at bounding box center [637, 91] width 20 height 20
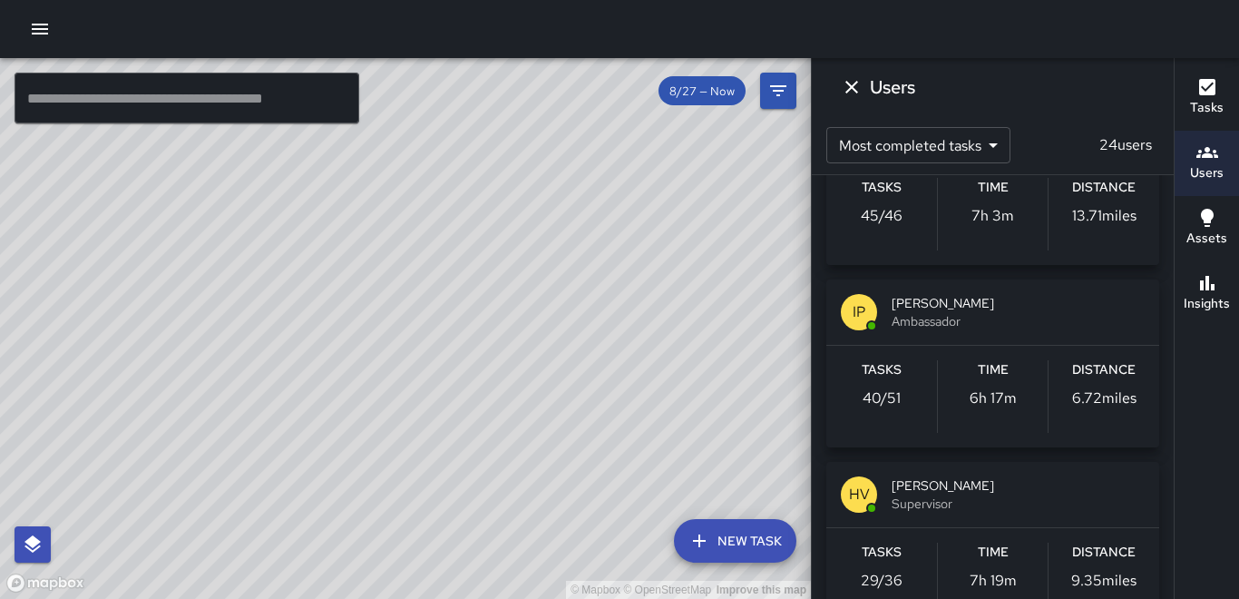
scroll to position [816, 0]
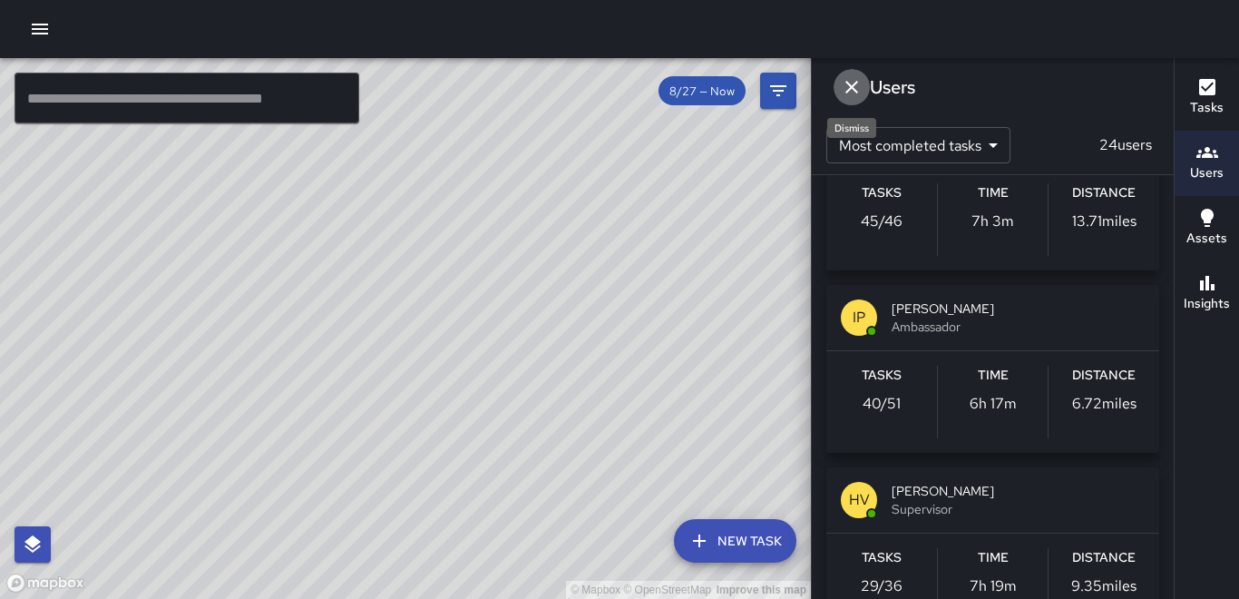
click at [857, 92] on icon "Dismiss" at bounding box center [851, 87] width 13 height 13
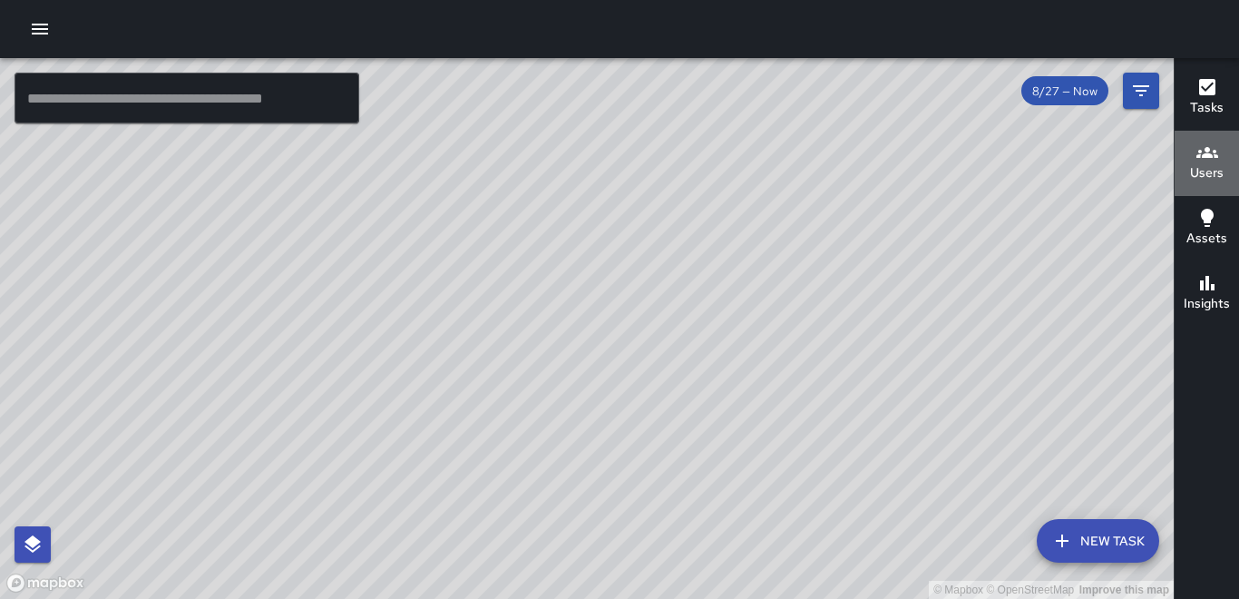
click at [1213, 153] on icon "button" at bounding box center [1207, 152] width 22 height 22
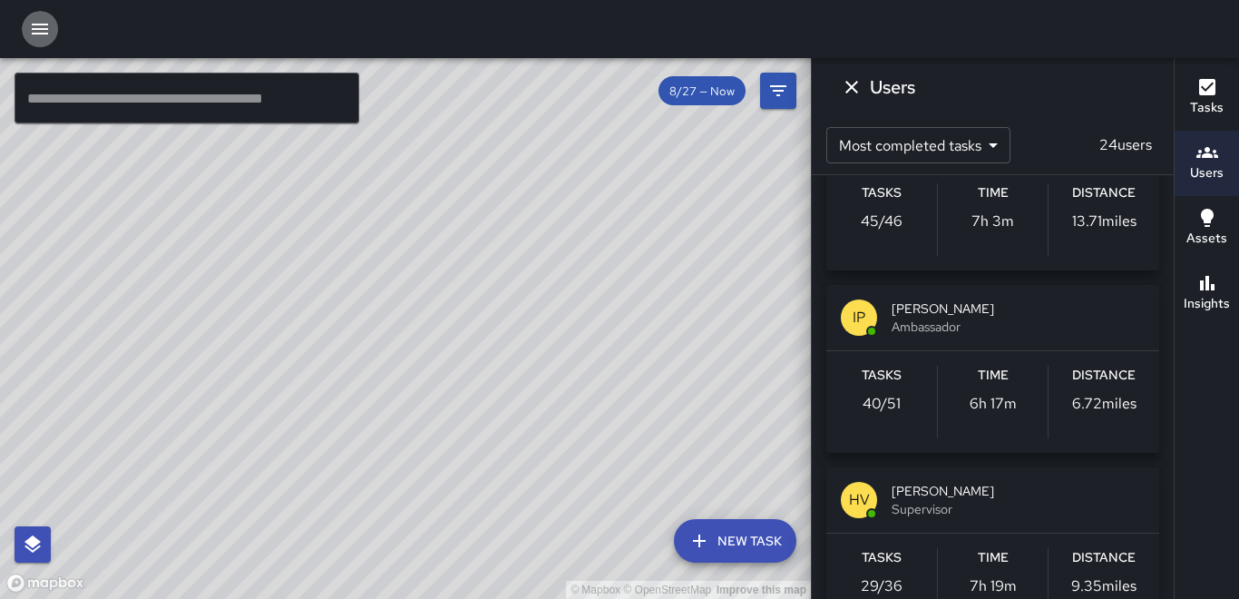
click at [43, 29] on icon "button" at bounding box center [40, 29] width 16 height 11
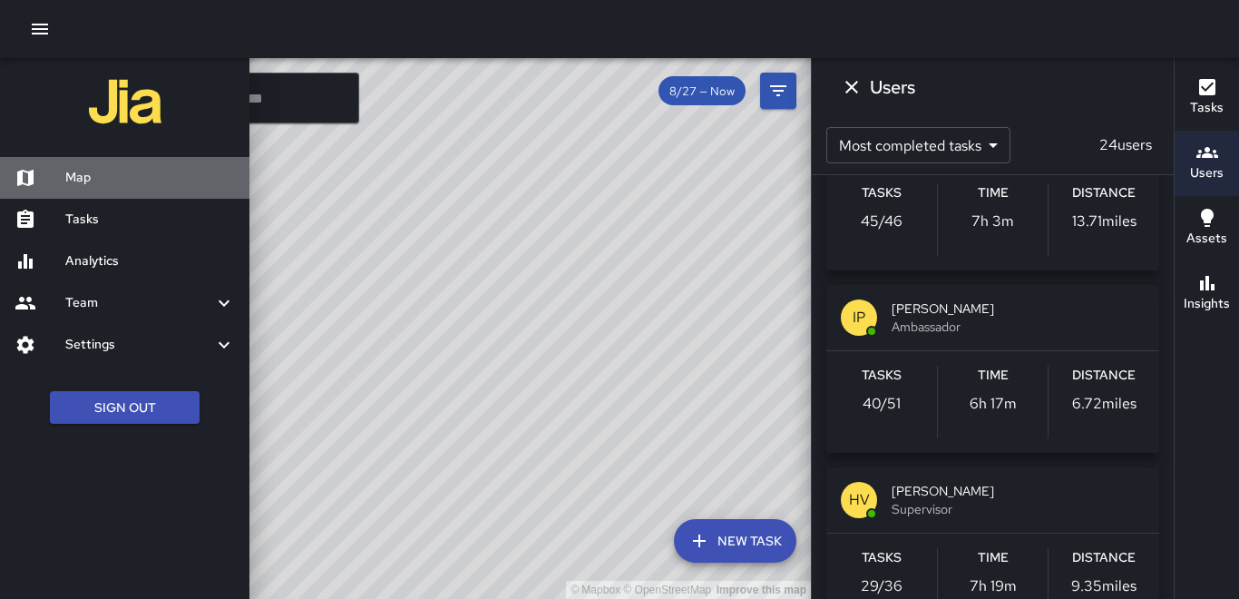
click at [127, 171] on h6 "Map" at bounding box center [150, 178] width 170 height 20
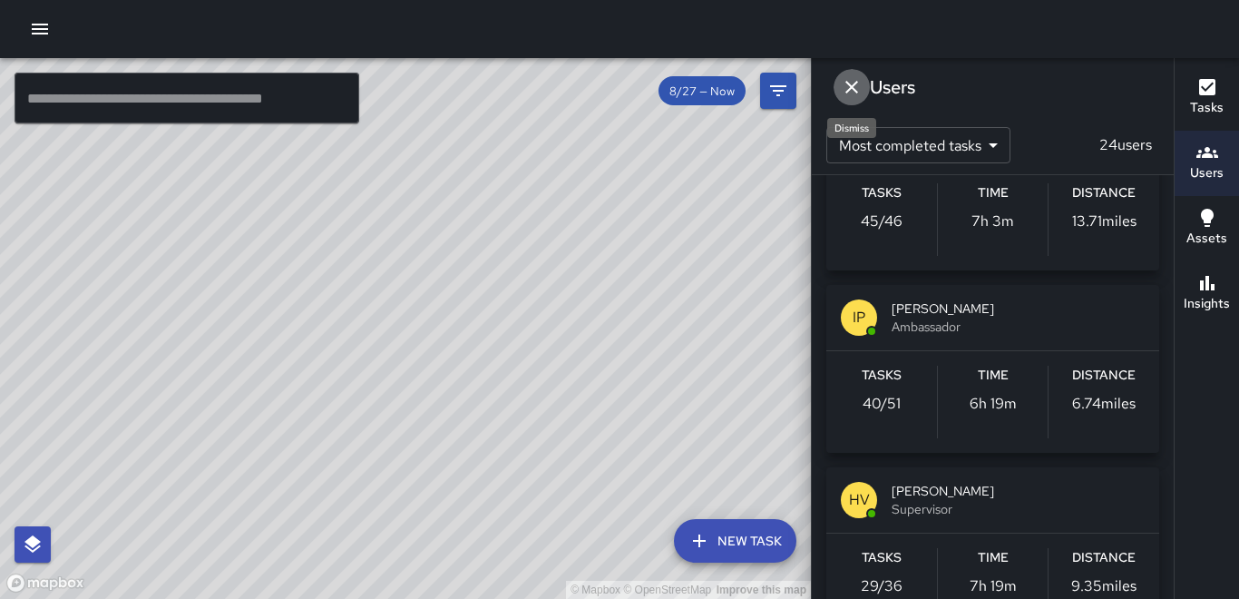
click at [853, 85] on icon "Dismiss" at bounding box center [851, 87] width 13 height 13
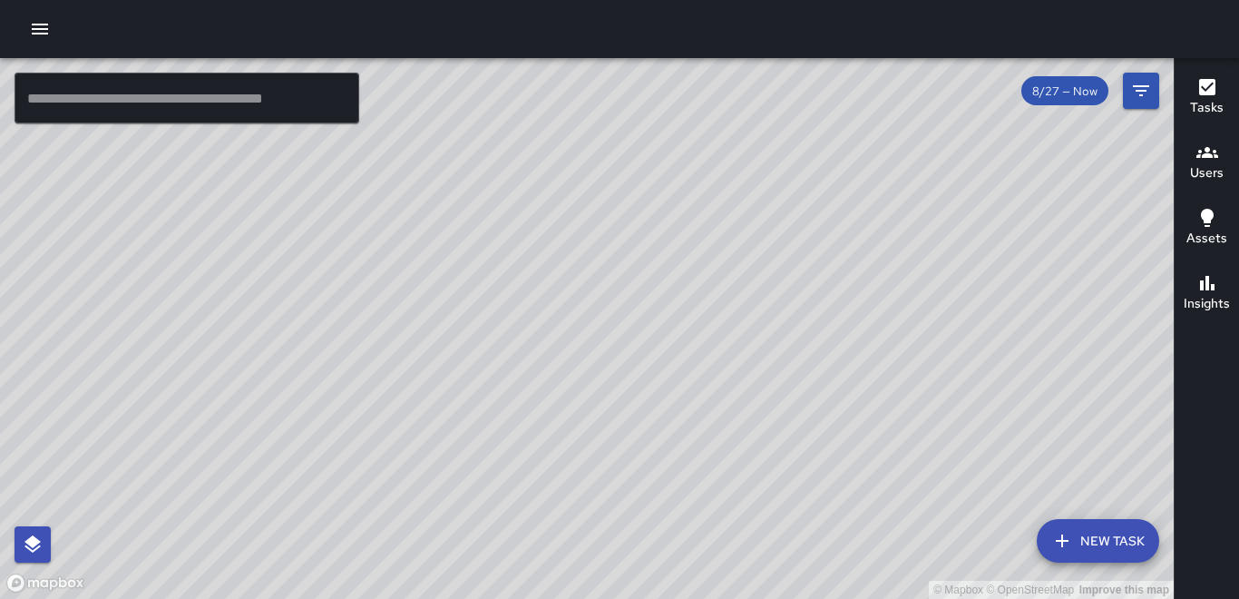
click at [1227, 174] on button "Users" at bounding box center [1207, 163] width 64 height 65
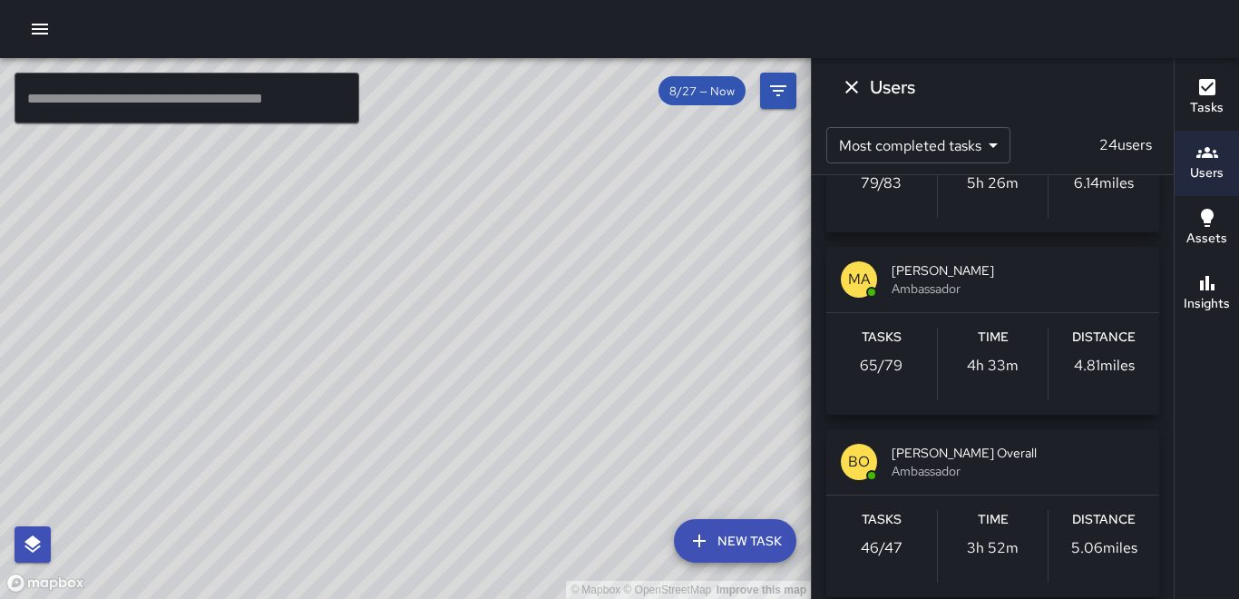
scroll to position [0, 0]
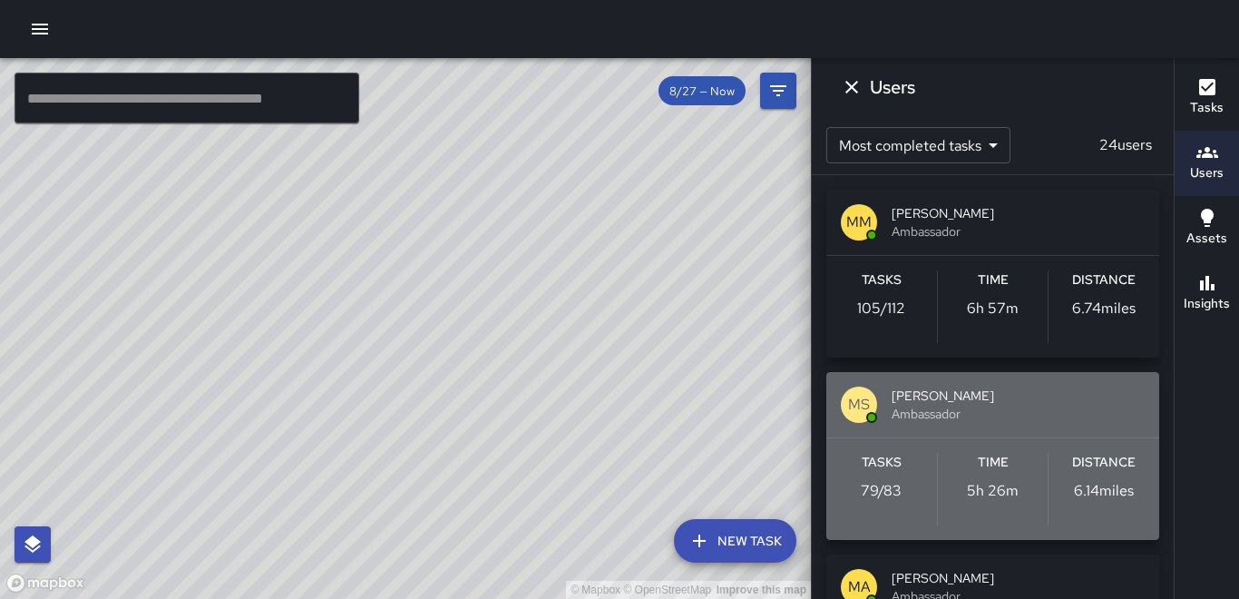
click at [1087, 480] on p "6.14 miles" at bounding box center [1104, 491] width 60 height 22
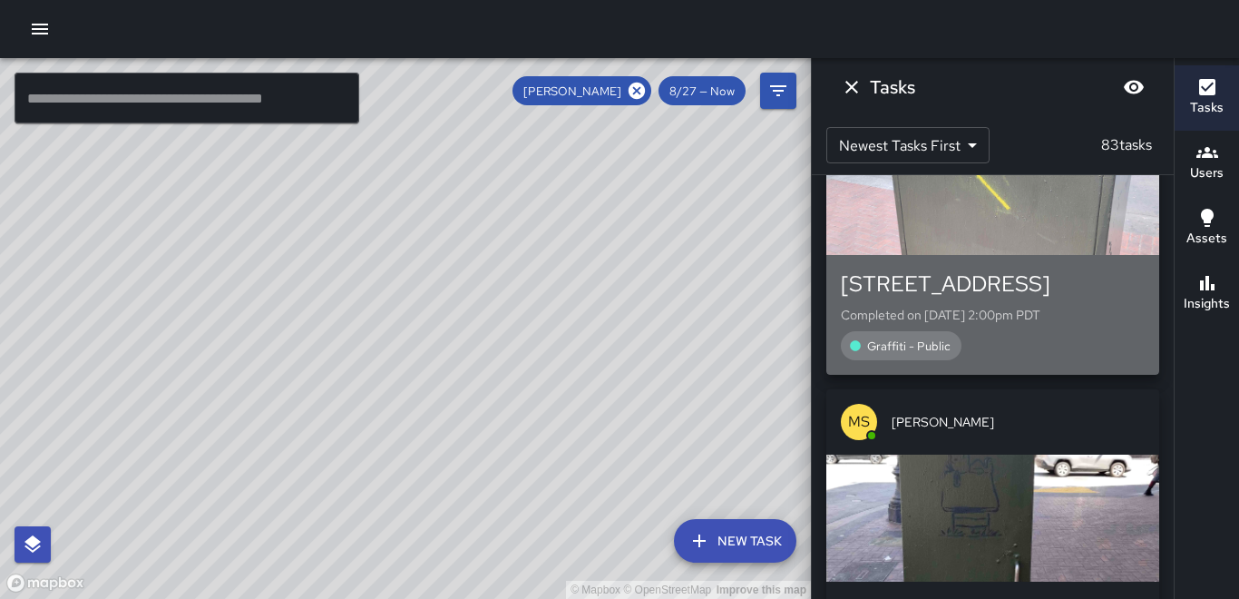
click at [1011, 212] on div "button" at bounding box center [992, 191] width 333 height 127
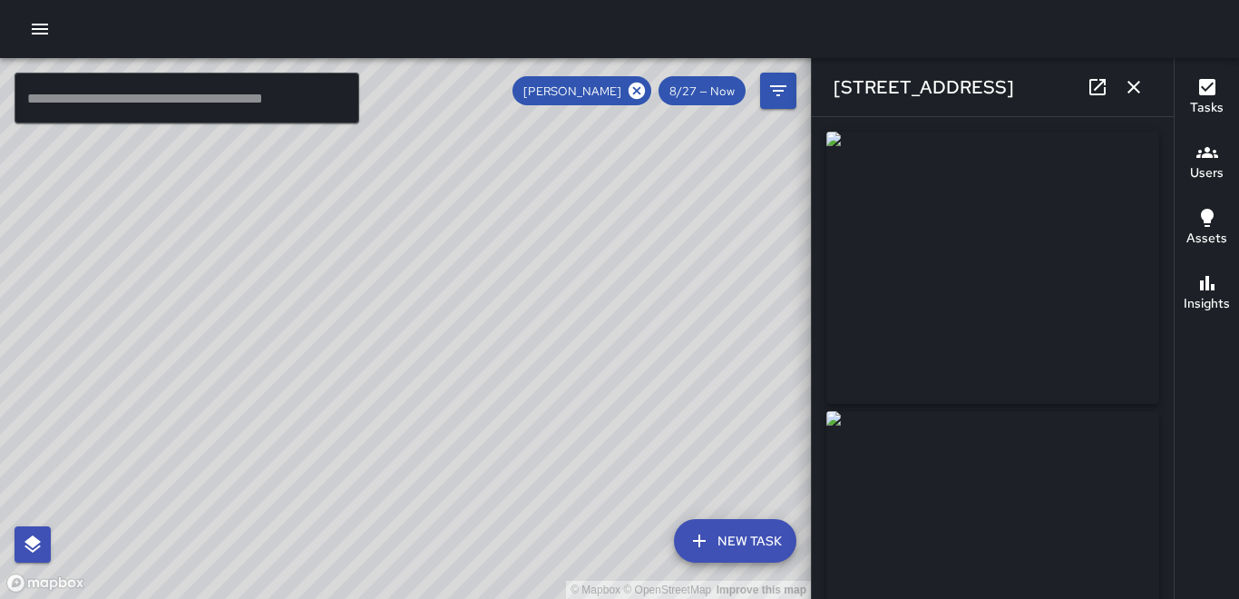
type input "**********"
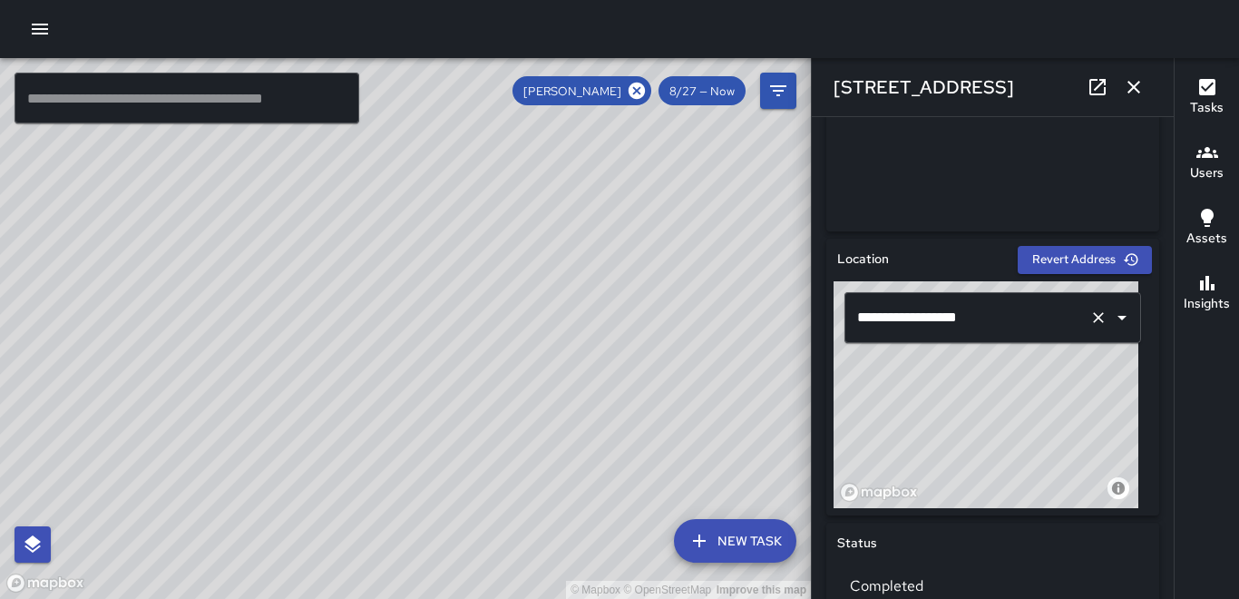
scroll to position [454, 0]
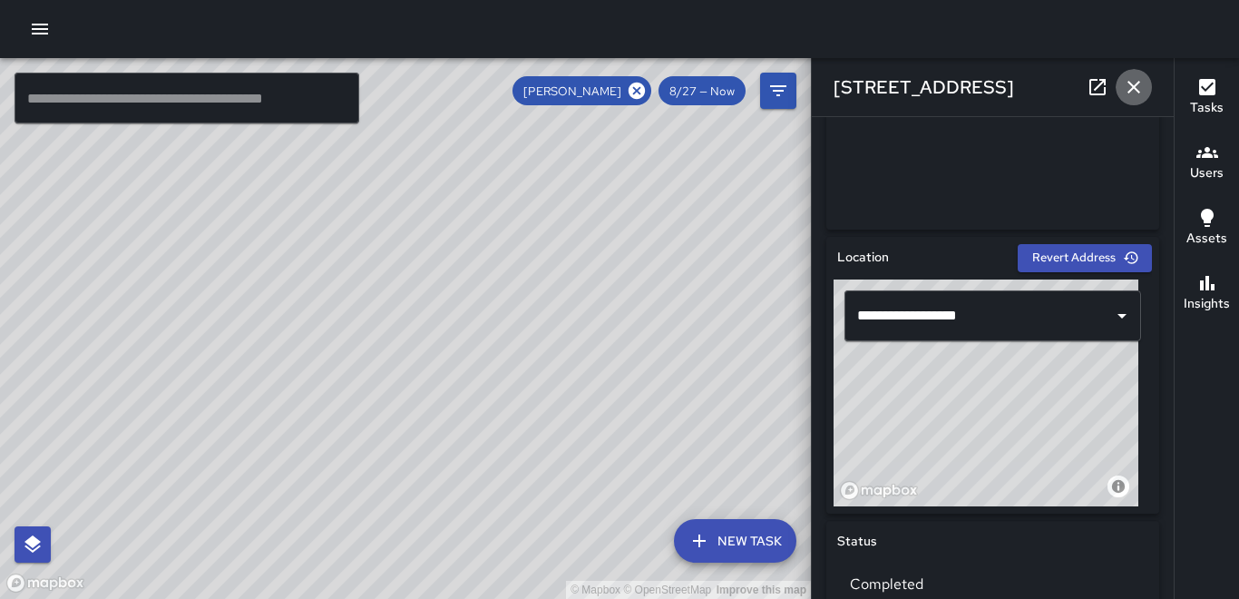
click at [1124, 83] on icon "button" at bounding box center [1134, 87] width 22 height 22
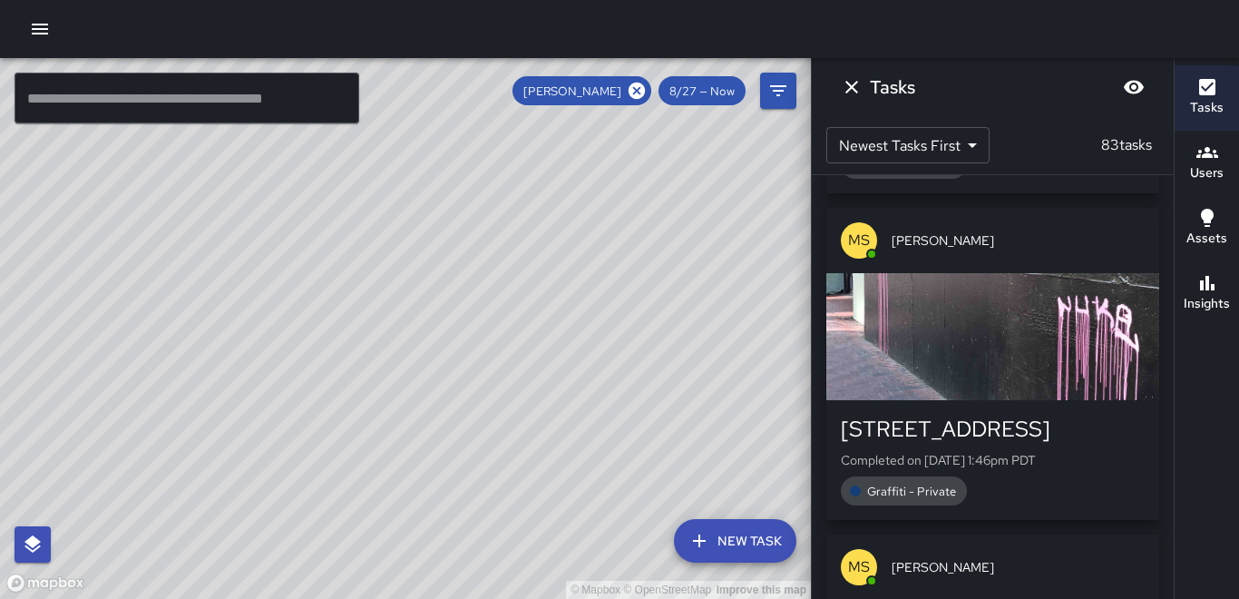
scroll to position [4082, 0]
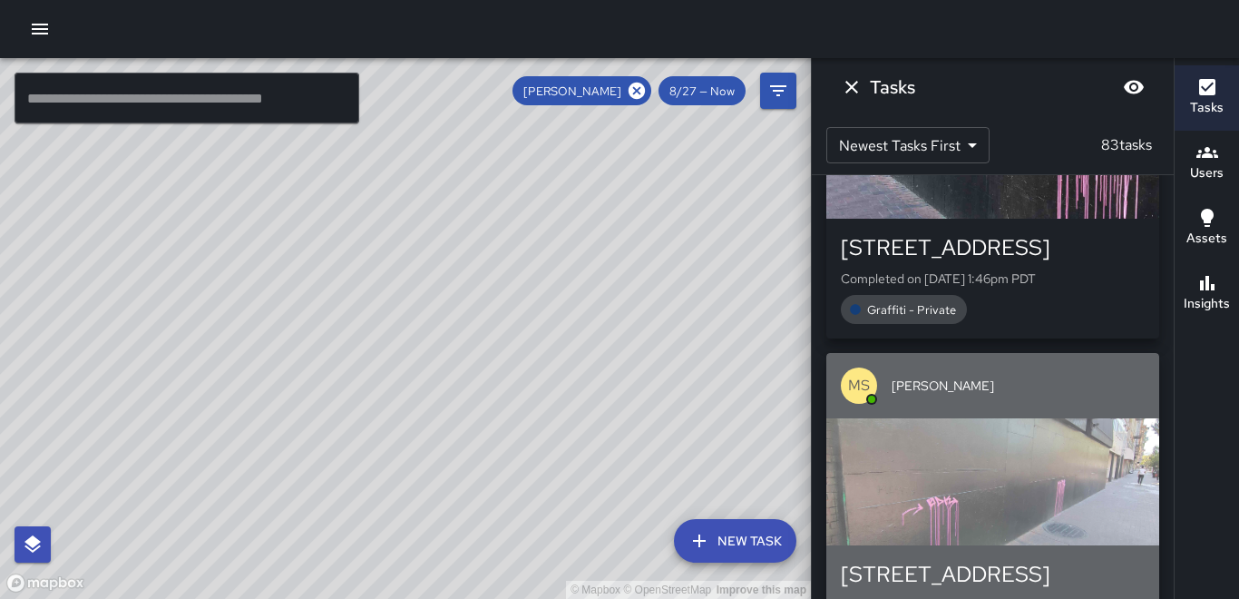
drag, startPoint x: 1020, startPoint y: 517, endPoint x: 1025, endPoint y: 504, distance: 13.5
click at [1022, 512] on div "button" at bounding box center [992, 481] width 333 height 127
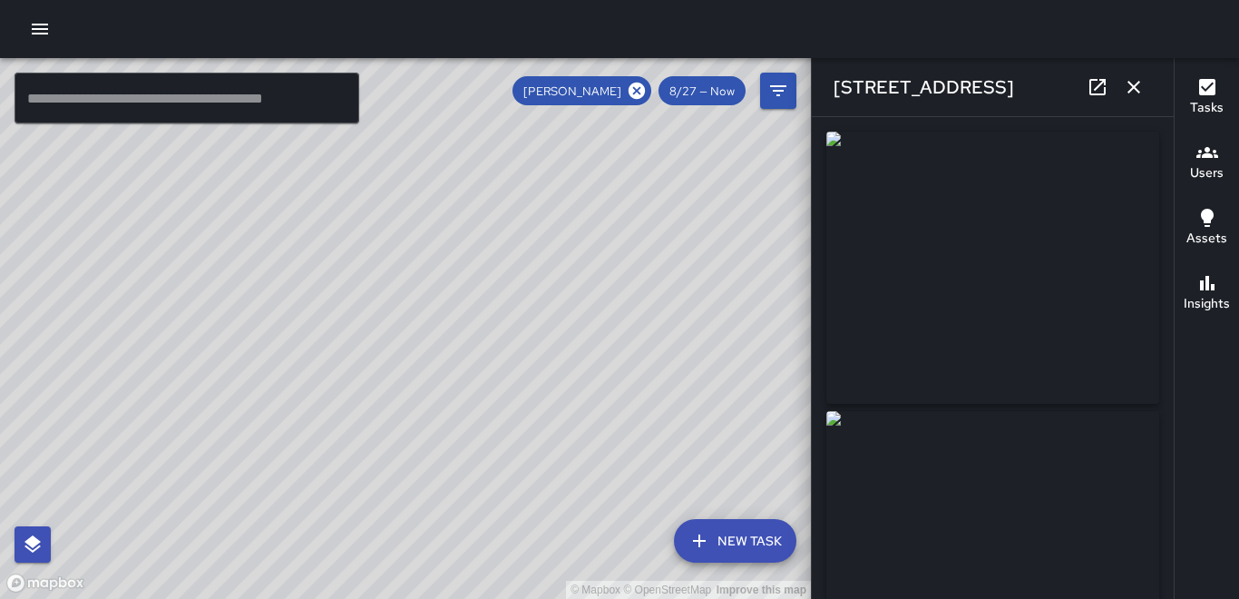
type input "**********"
click at [1136, 89] on icon "button" at bounding box center [1133, 87] width 13 height 13
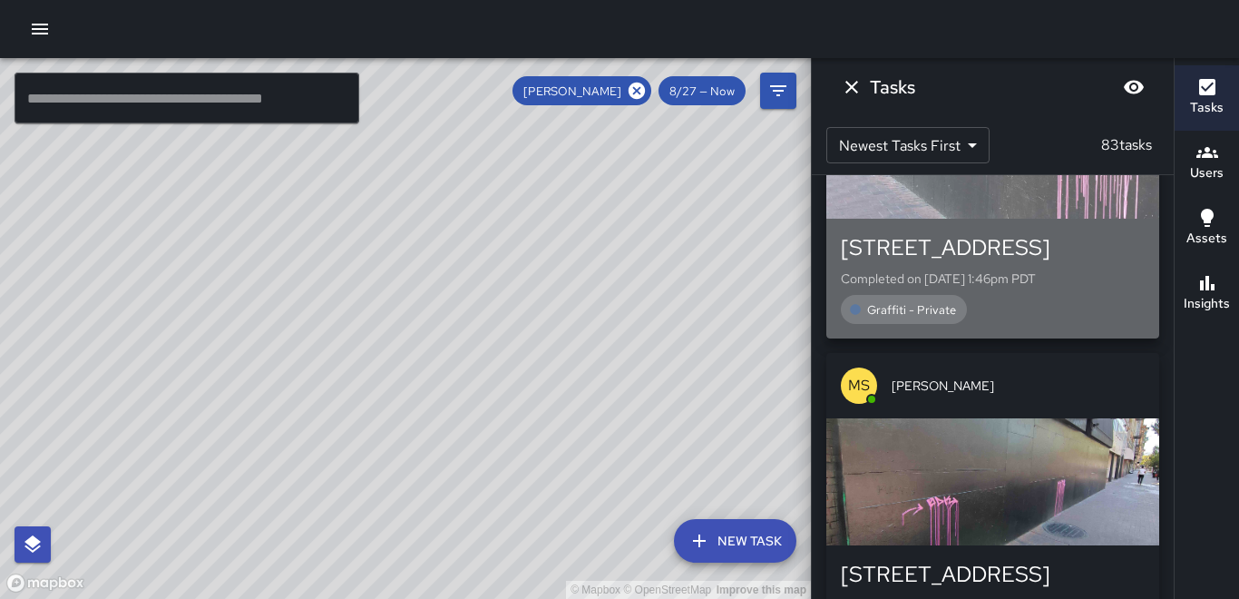
click at [1056, 198] on div "button" at bounding box center [992, 155] width 333 height 127
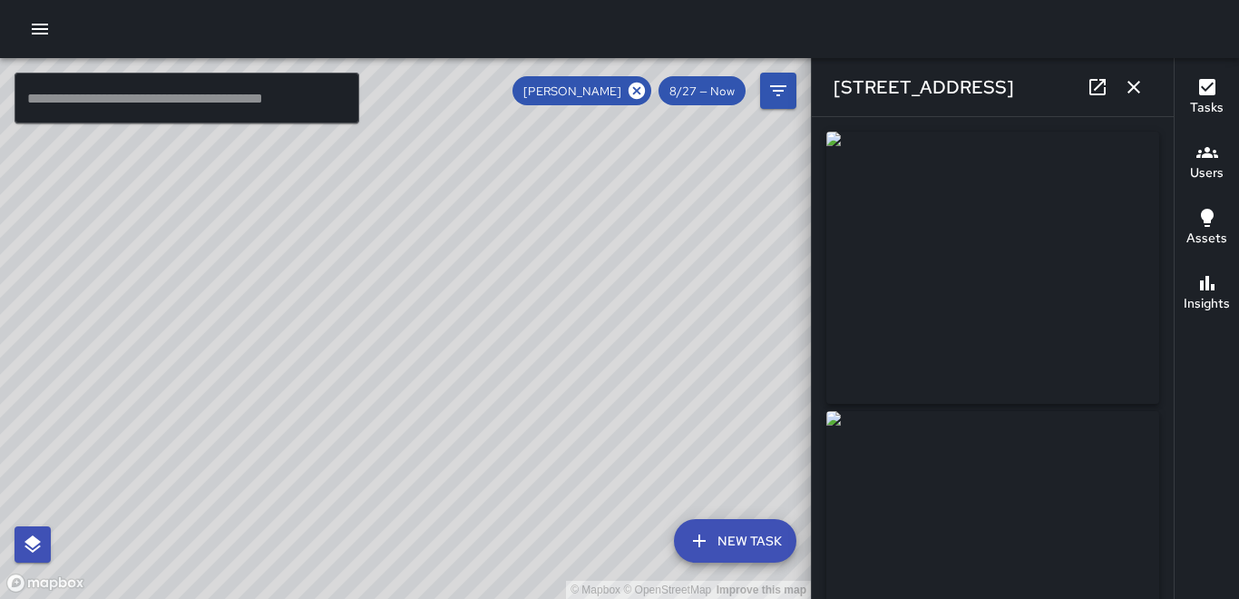
type input "**********"
click at [1143, 83] on icon "button" at bounding box center [1134, 87] width 22 height 22
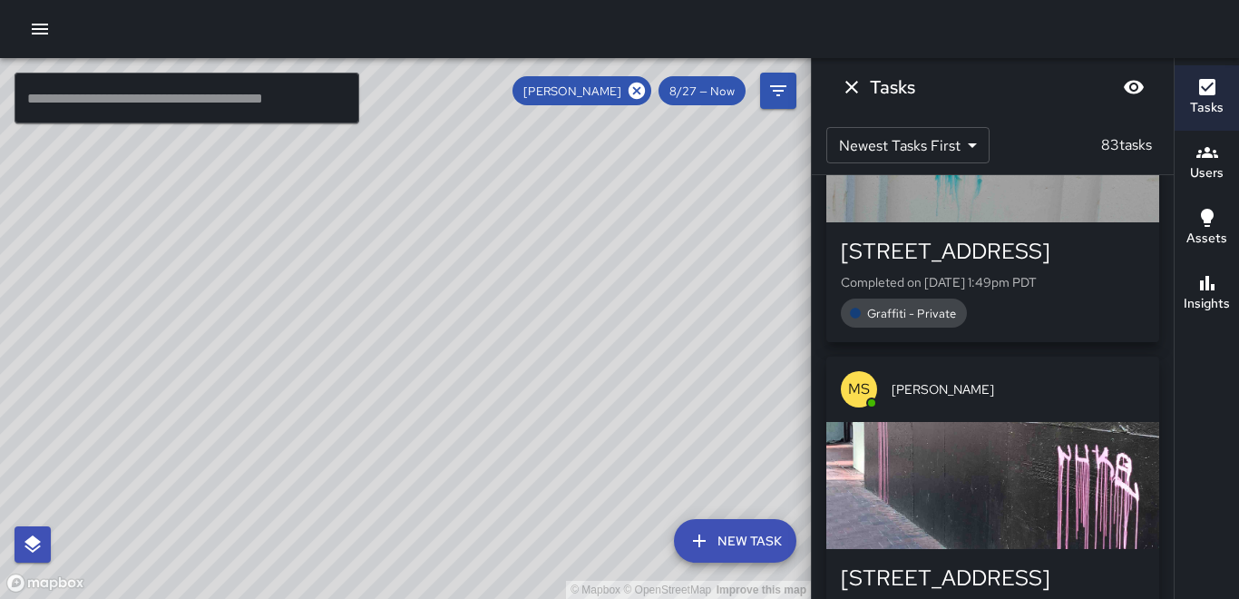
scroll to position [3537, 0]
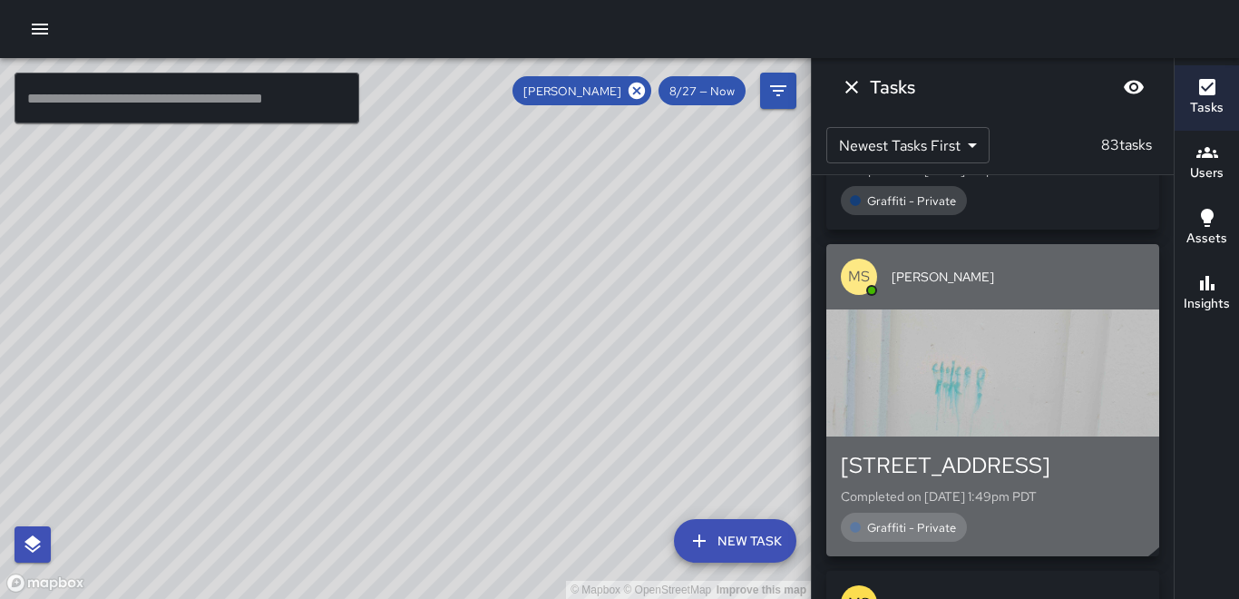
click at [985, 346] on div "button" at bounding box center [992, 372] width 333 height 127
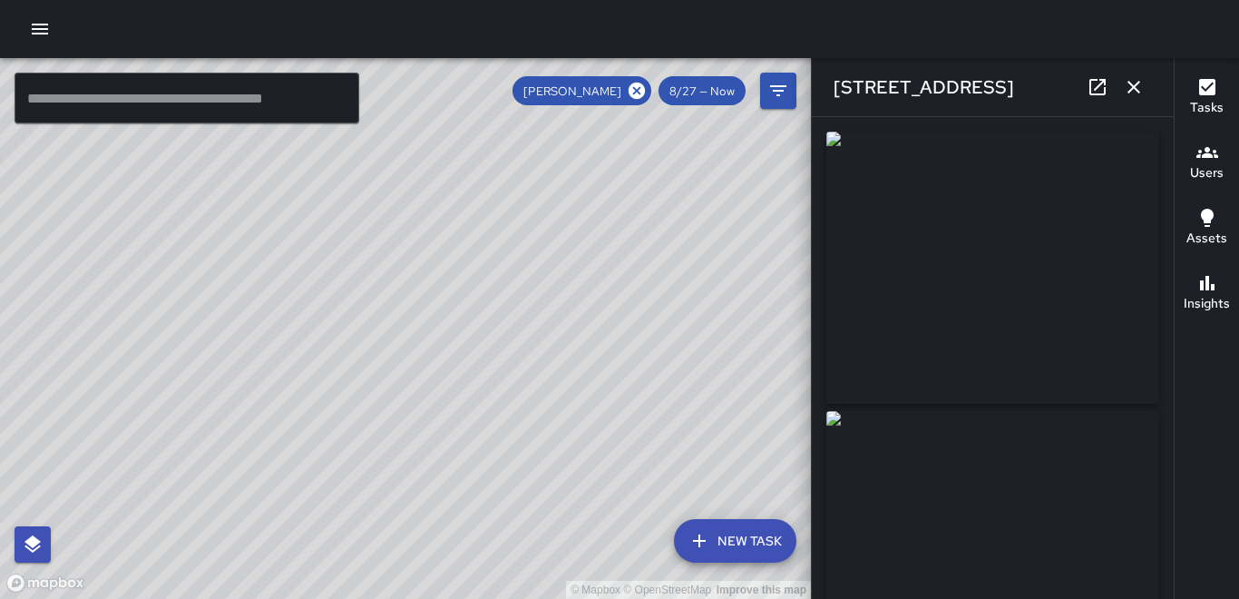
type input "**********"
click at [1136, 91] on icon "button" at bounding box center [1133, 87] width 13 height 13
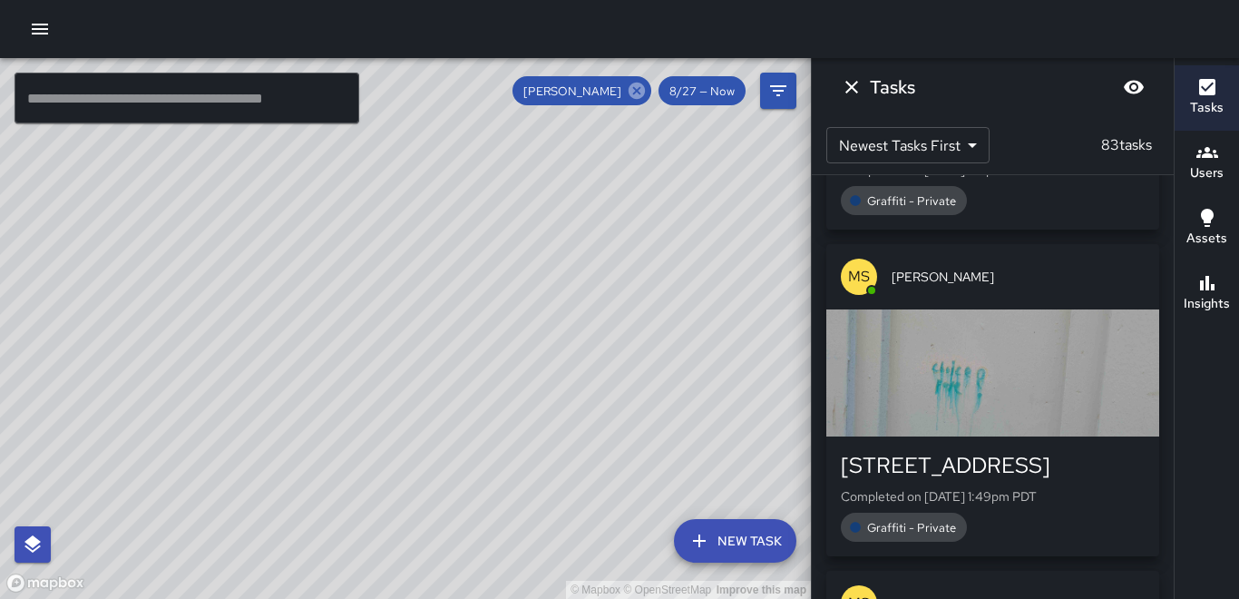
click at [639, 93] on icon at bounding box center [637, 91] width 20 height 20
